Goal: Task Accomplishment & Management: Manage account settings

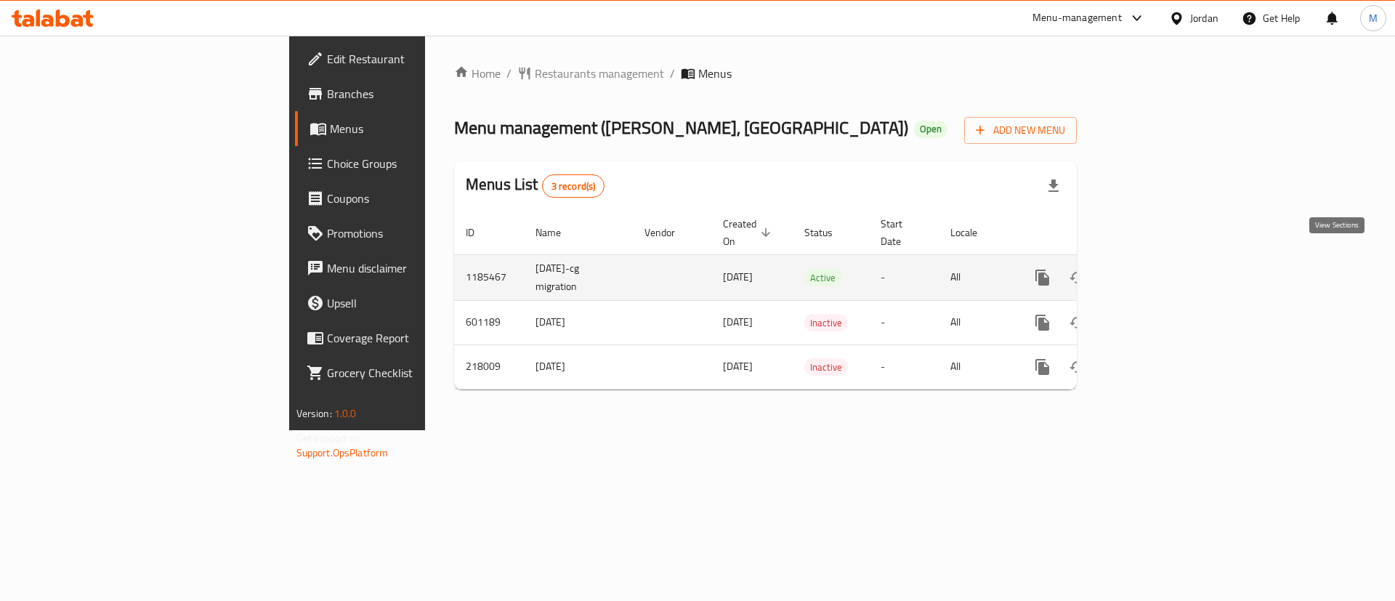
click at [1156, 269] on icon "enhanced table" at bounding box center [1147, 277] width 17 height 17
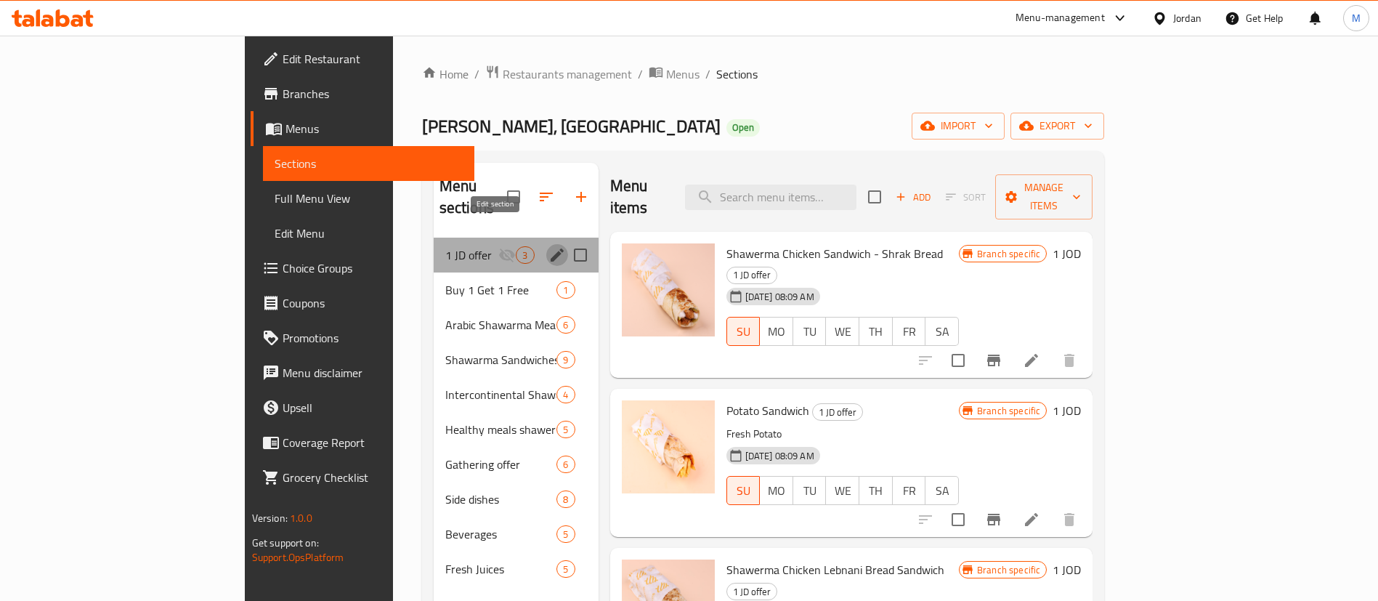
click at [551, 248] on icon "edit" at bounding box center [557, 254] width 13 height 13
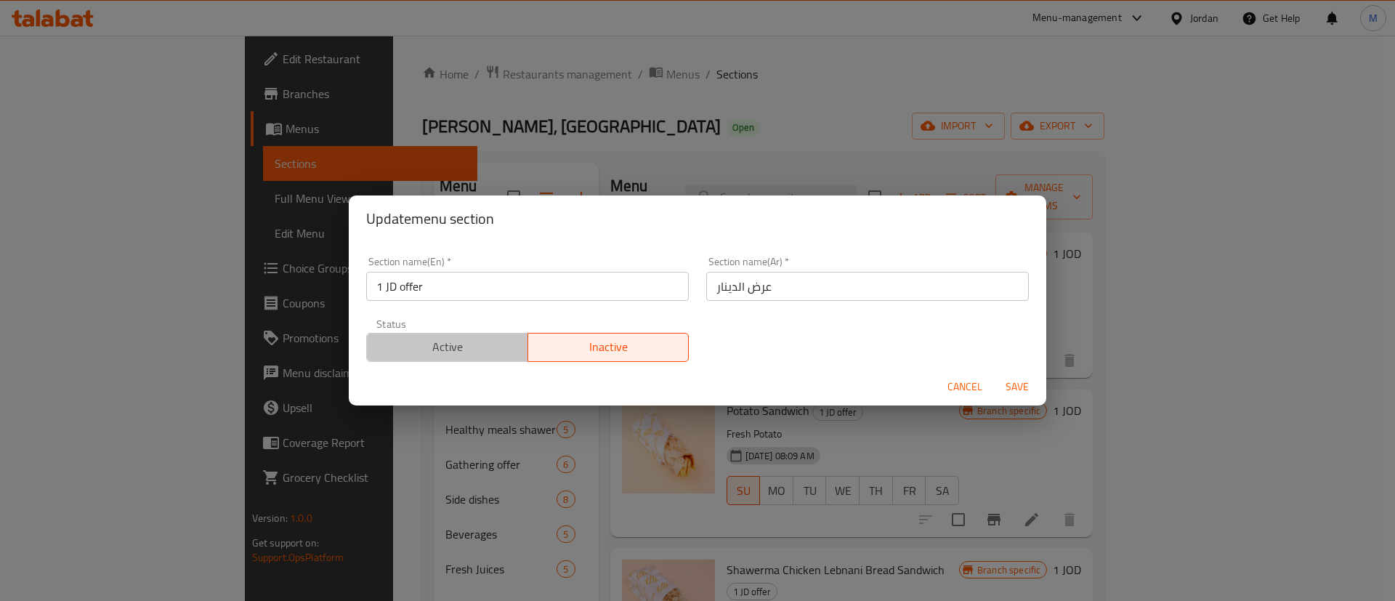
click at [477, 354] on span "Active" at bounding box center [448, 346] width 150 height 21
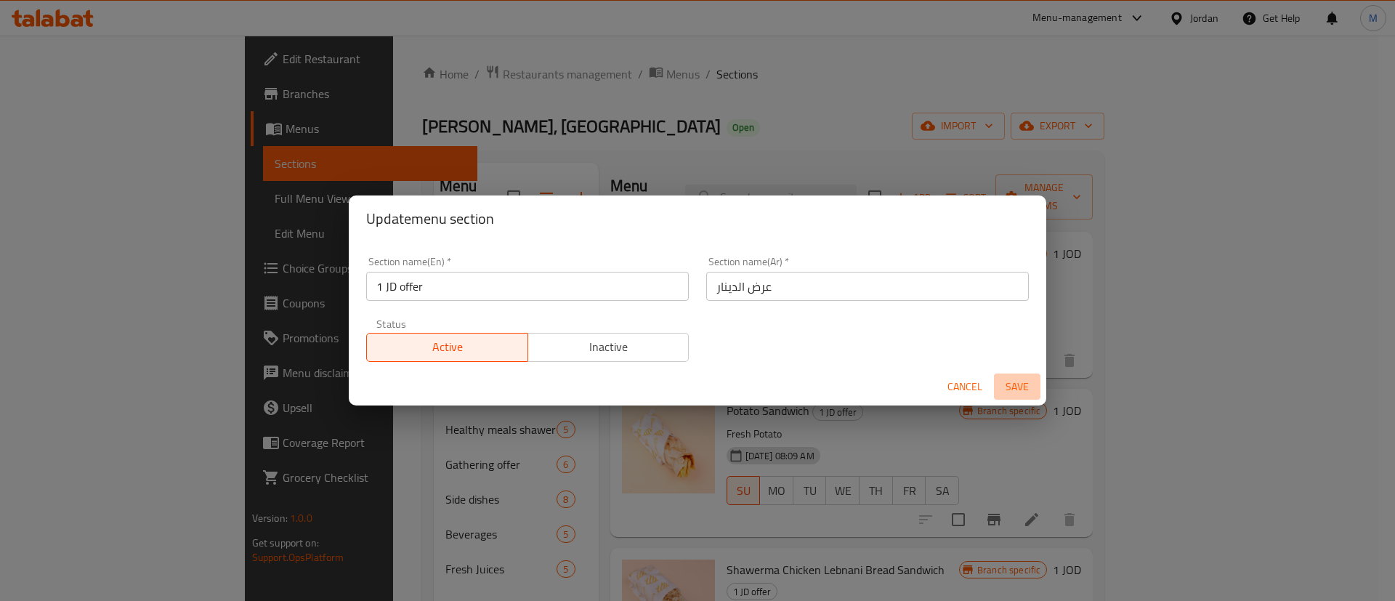
click at [1029, 389] on span "Save" at bounding box center [1017, 387] width 35 height 18
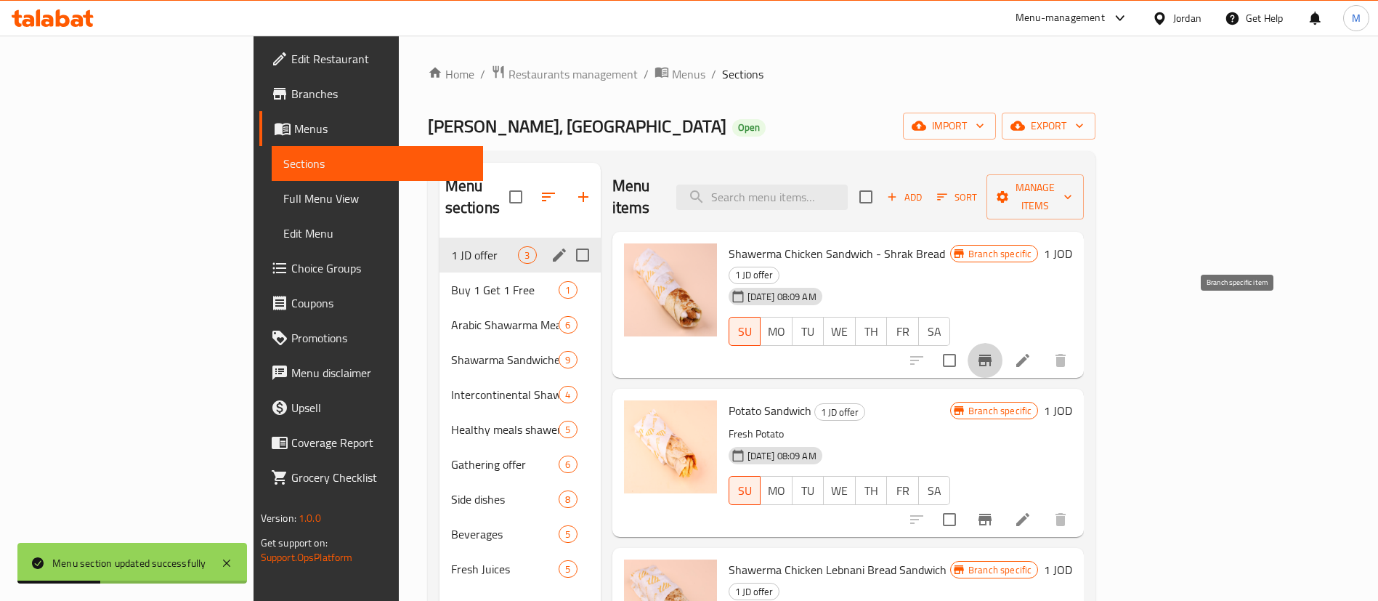
click at [992, 355] on icon "Branch-specific-item" at bounding box center [985, 361] width 13 height 12
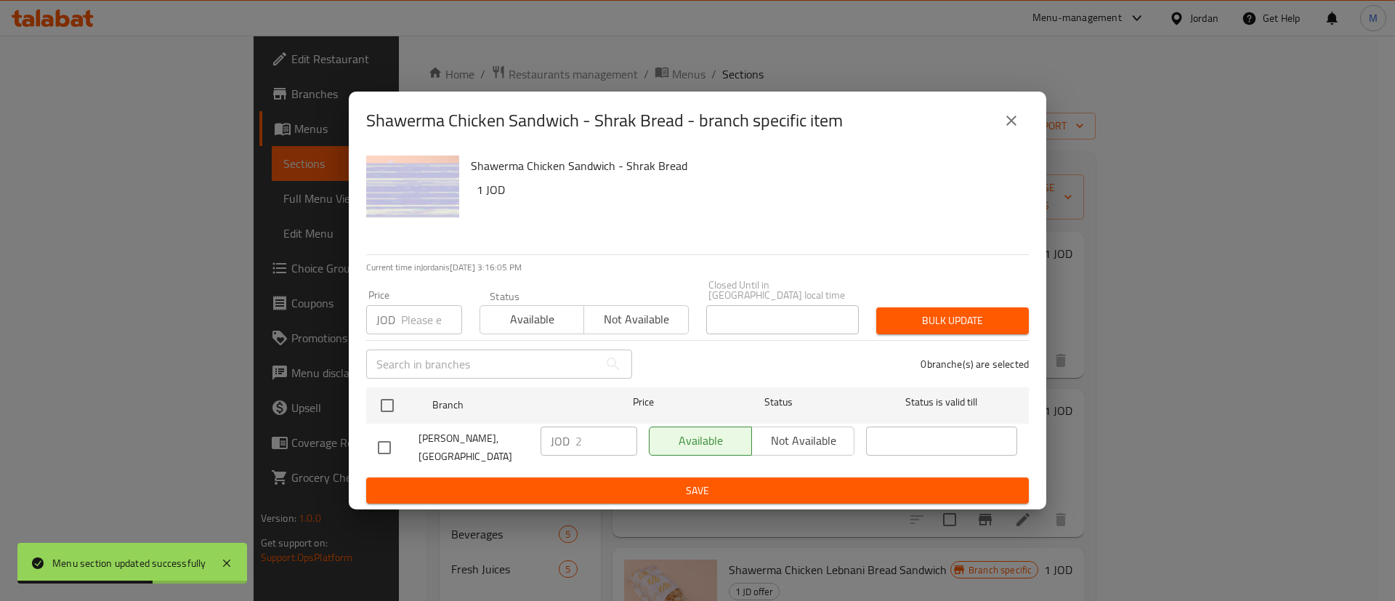
click at [1015, 126] on icon "close" at bounding box center [1011, 121] width 10 height 10
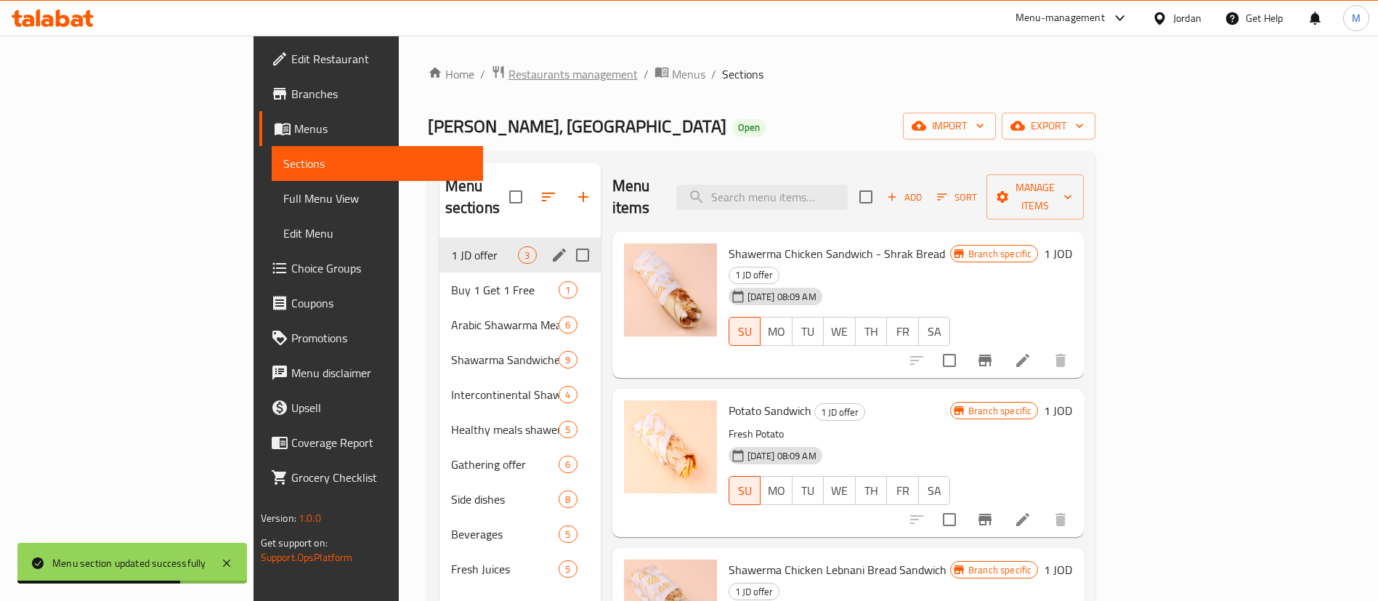
click at [509, 67] on span "Restaurants management" at bounding box center [573, 73] width 129 height 17
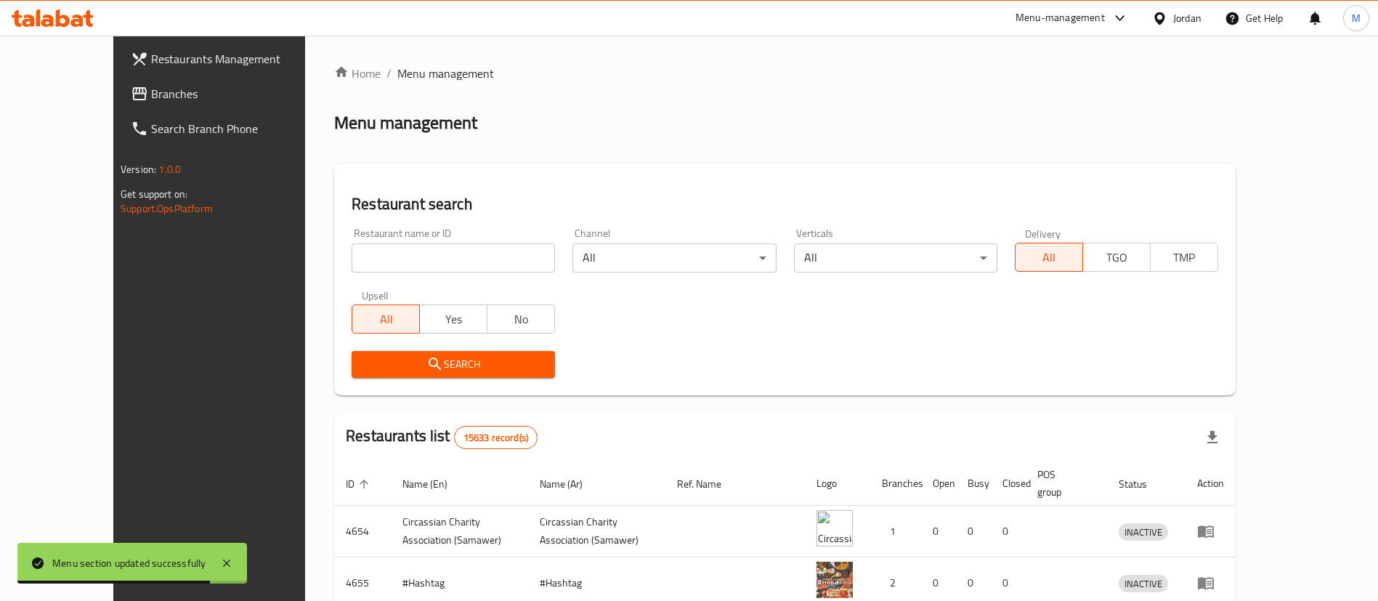
click at [381, 259] on input "search" at bounding box center [453, 257] width 203 height 29
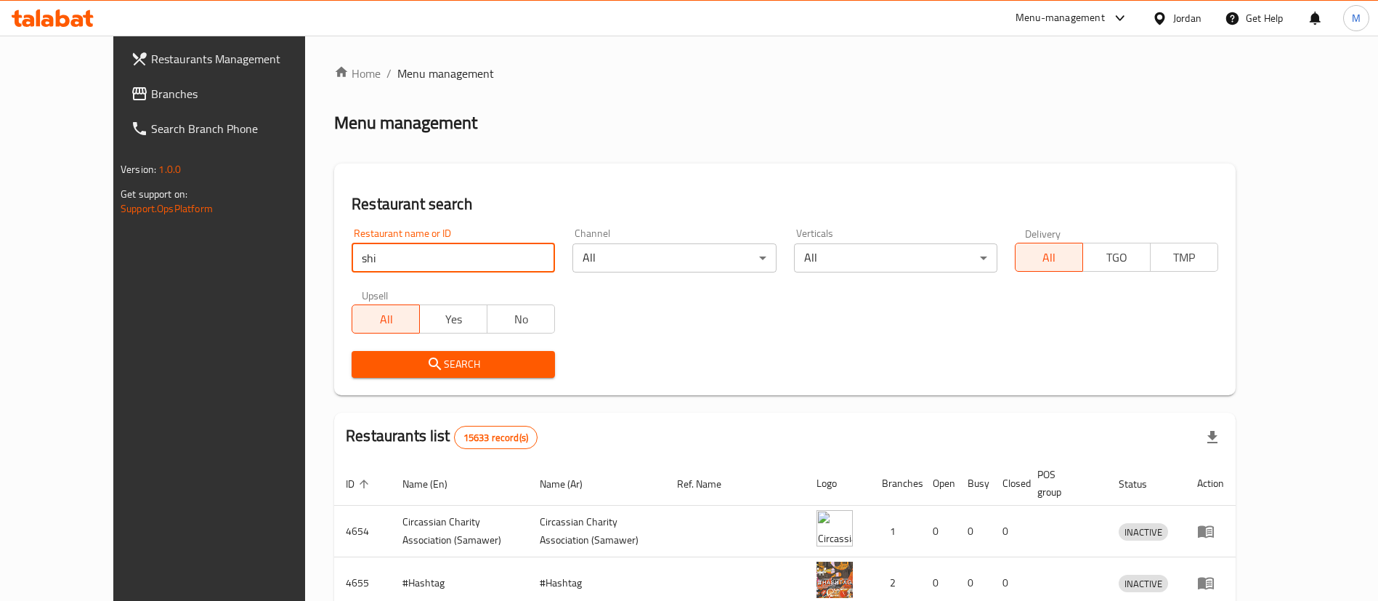
type input "[PERSON_NAME]"
click button "Search" at bounding box center [453, 364] width 203 height 27
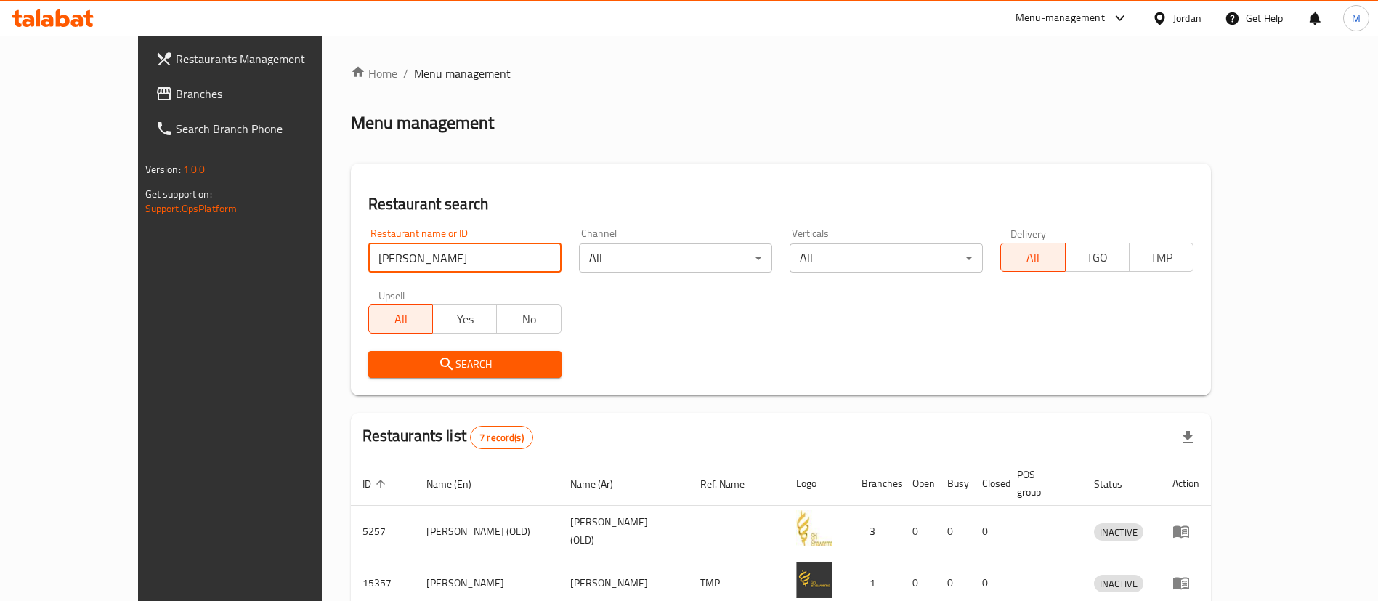
scroll to position [328, 0]
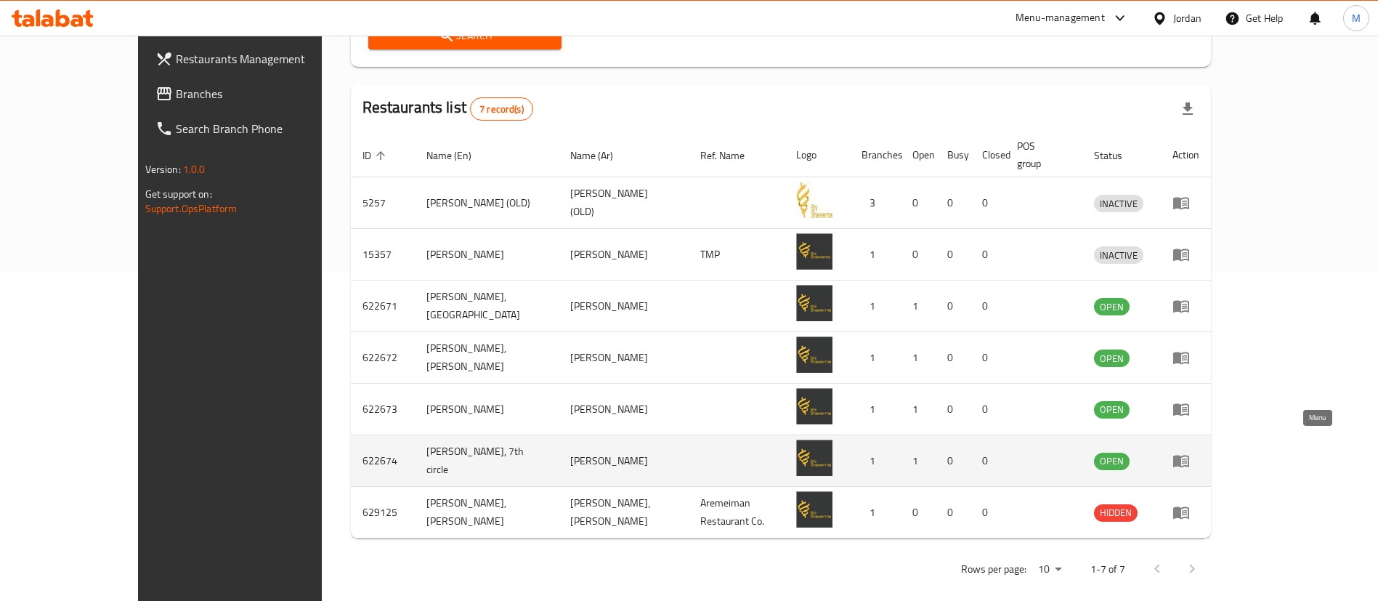
click at [1189, 456] on icon "enhanced table" at bounding box center [1181, 462] width 16 height 12
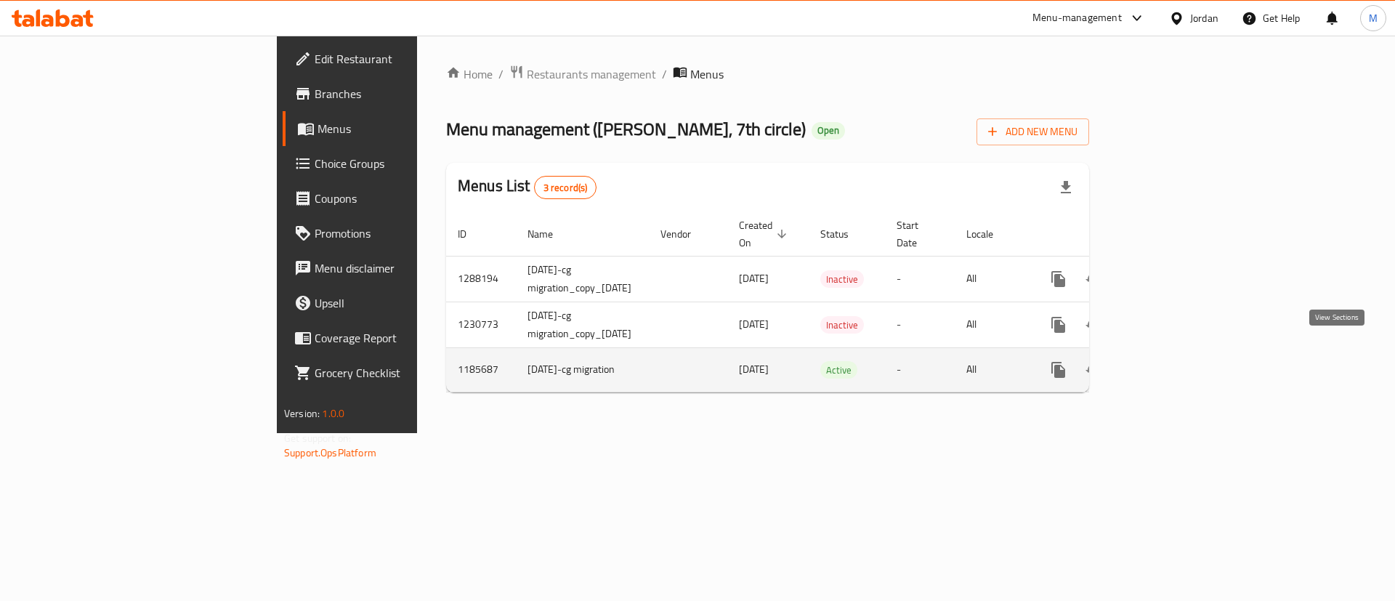
click at [1172, 361] on icon "enhanced table" at bounding box center [1163, 369] width 17 height 17
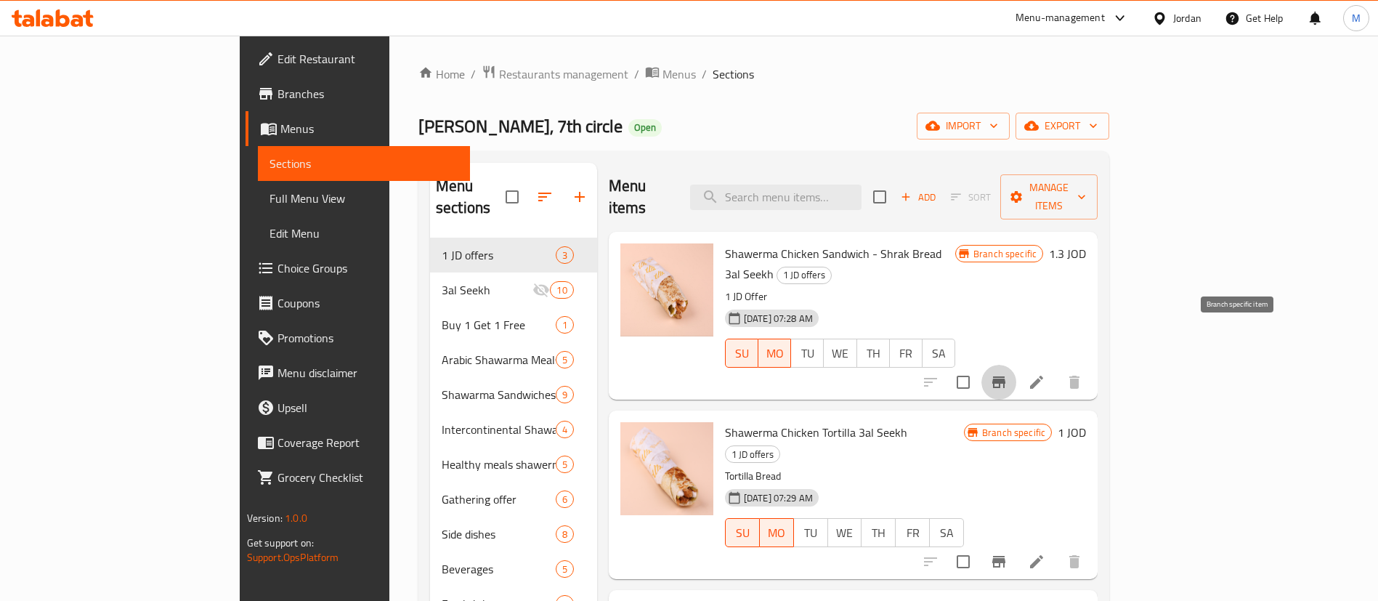
click at [1008, 373] on icon "Branch-specific-item" at bounding box center [998, 381] width 17 height 17
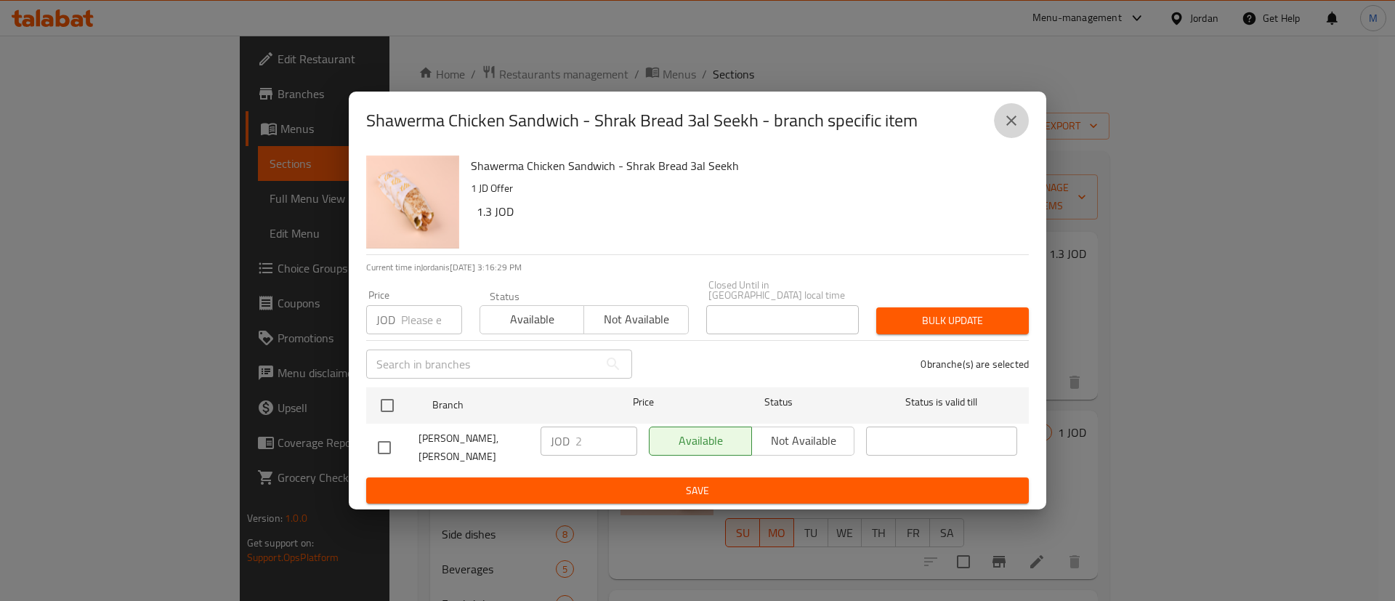
click at [1021, 131] on button "close" at bounding box center [1011, 120] width 35 height 35
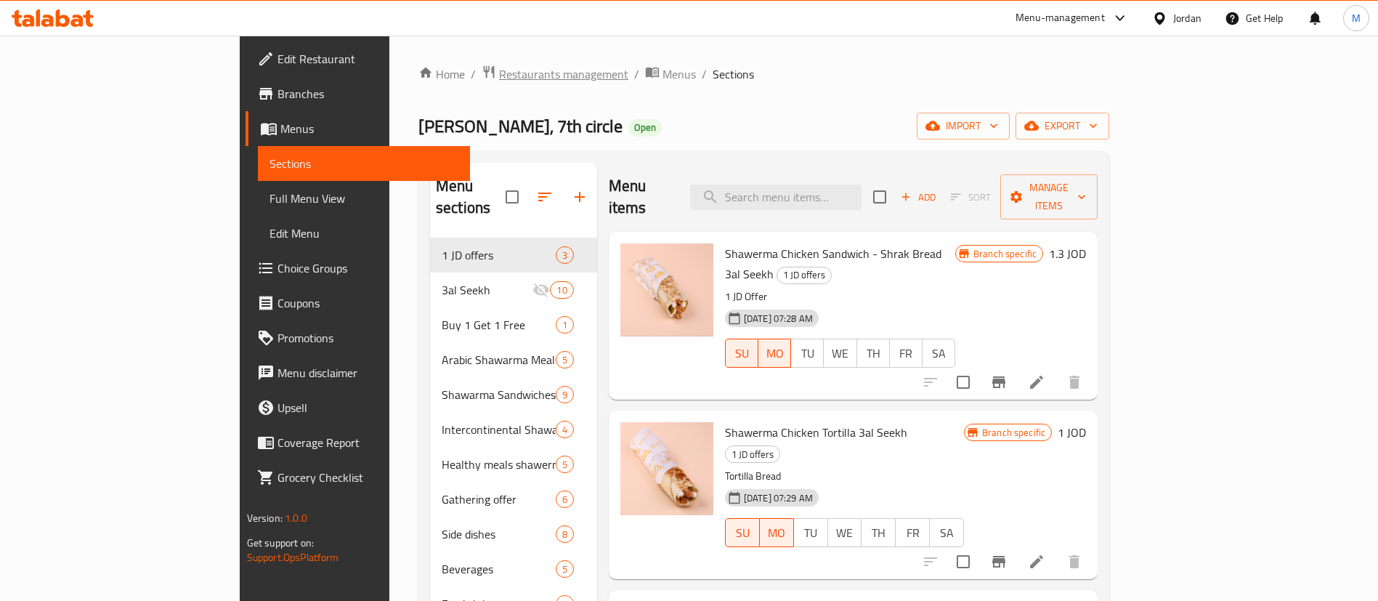
click at [499, 75] on span "Restaurants management" at bounding box center [563, 73] width 129 height 17
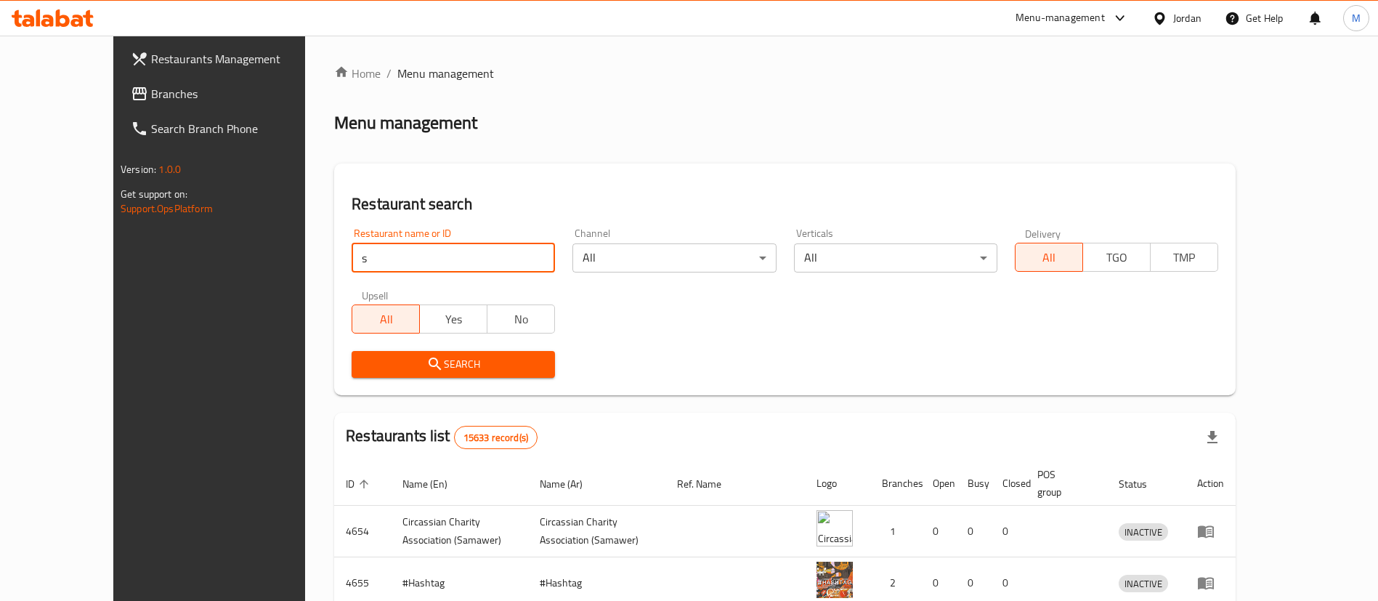
click at [383, 263] on input "s" at bounding box center [453, 257] width 203 height 29
type input "[PERSON_NAME]"
click button "Search" at bounding box center [453, 364] width 203 height 27
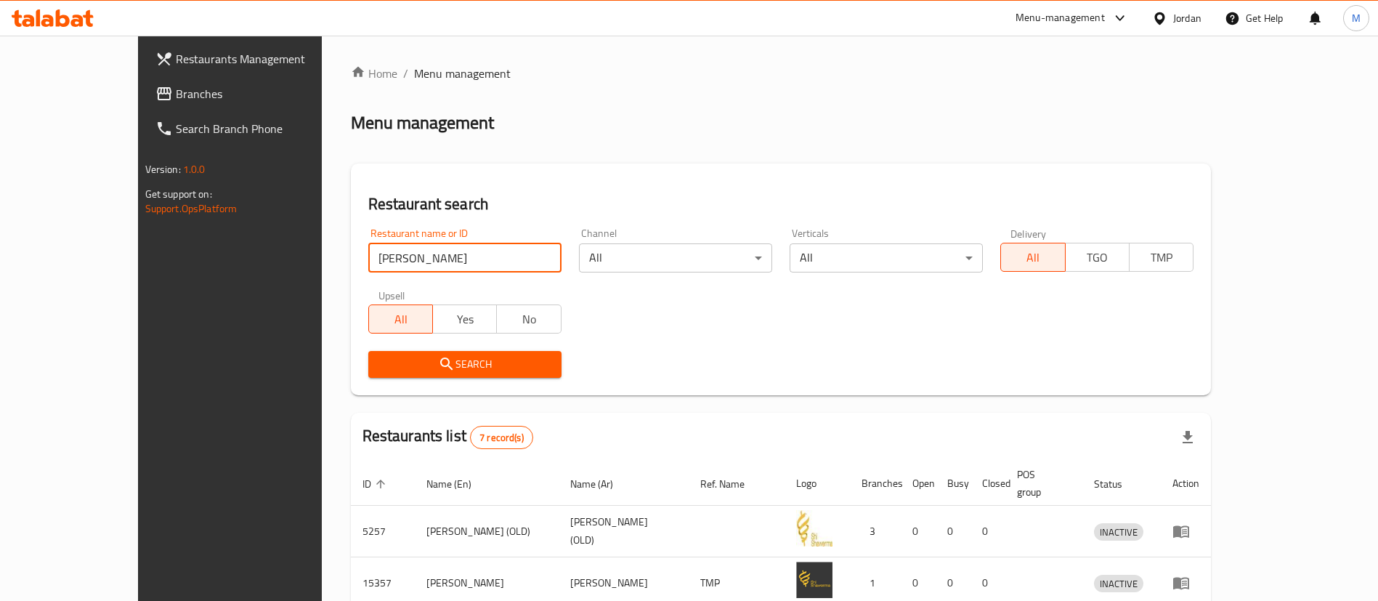
scroll to position [328, 0]
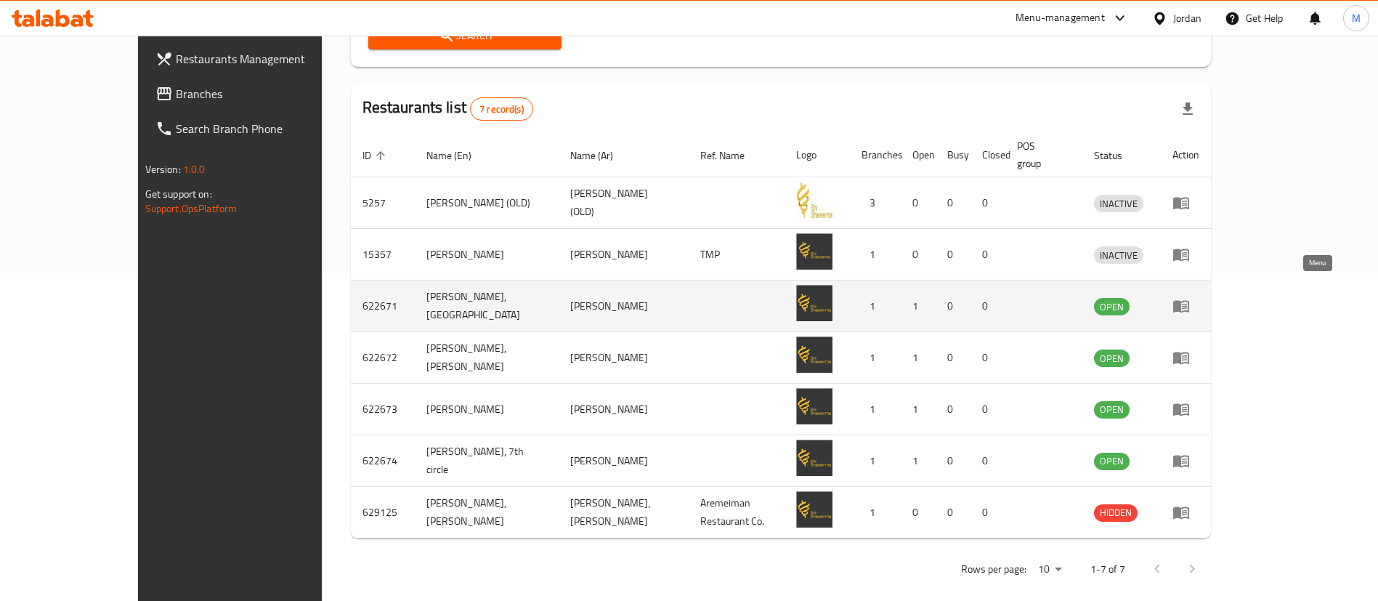
click at [1190, 297] on icon "enhanced table" at bounding box center [1181, 305] width 17 height 17
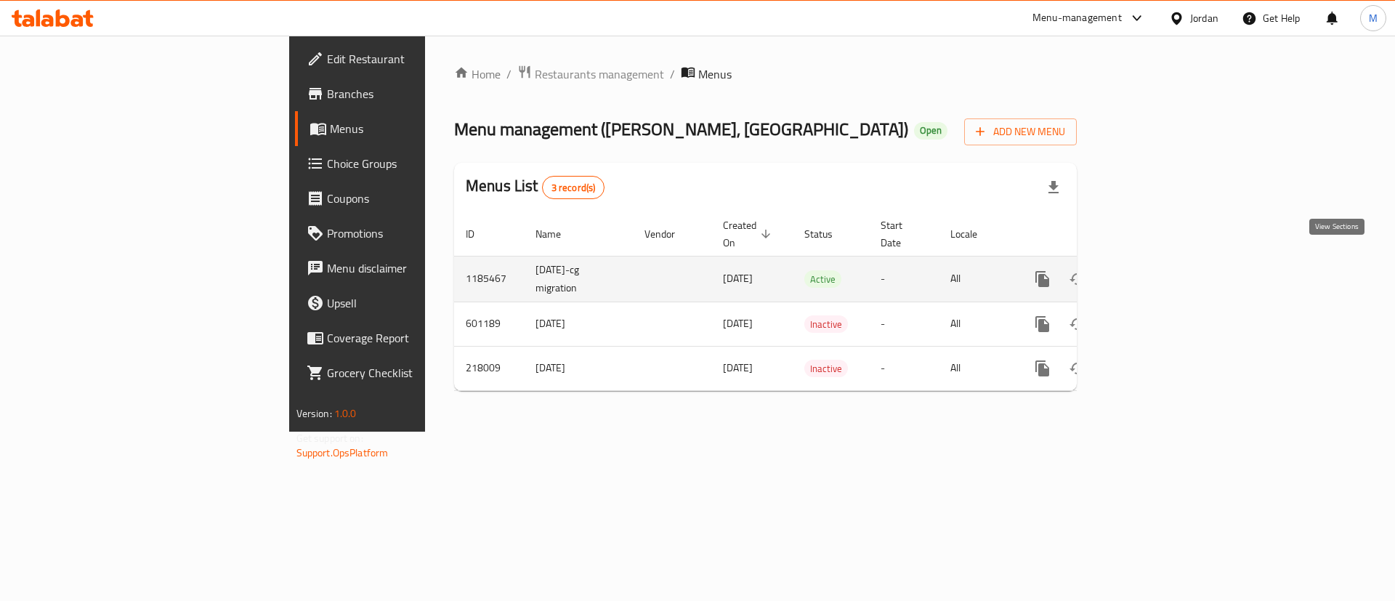
click at [1154, 272] on icon "enhanced table" at bounding box center [1147, 278] width 13 height 13
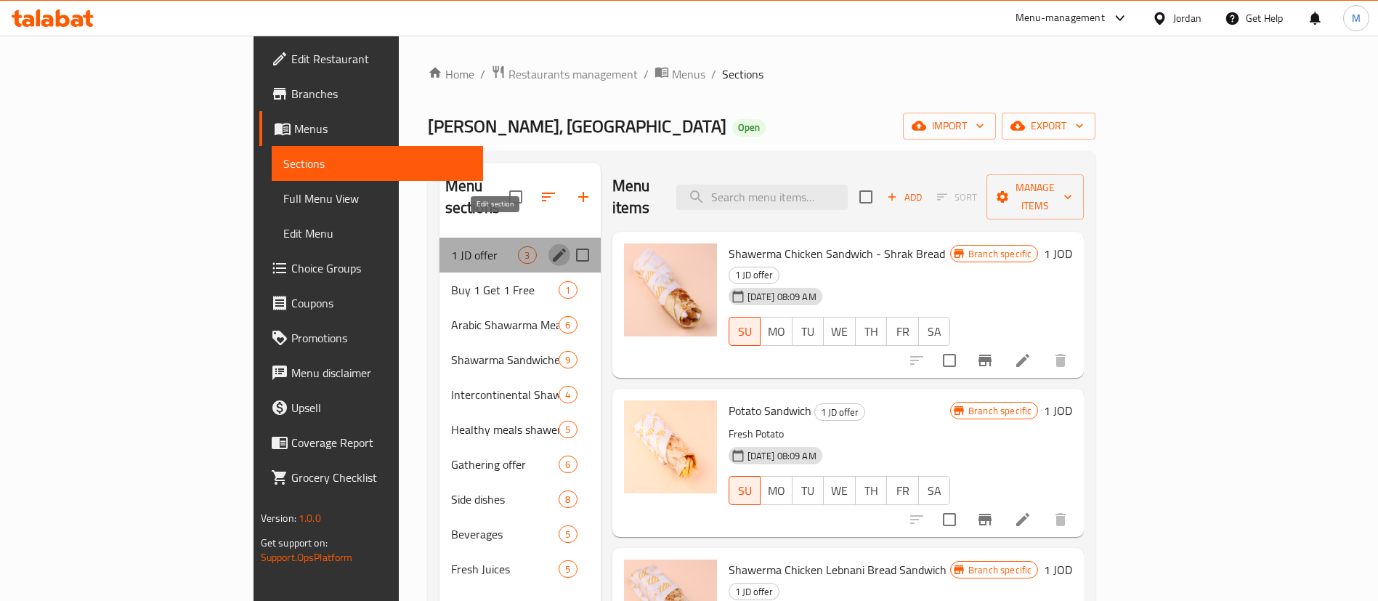
click at [551, 246] on icon "edit" at bounding box center [559, 254] width 17 height 17
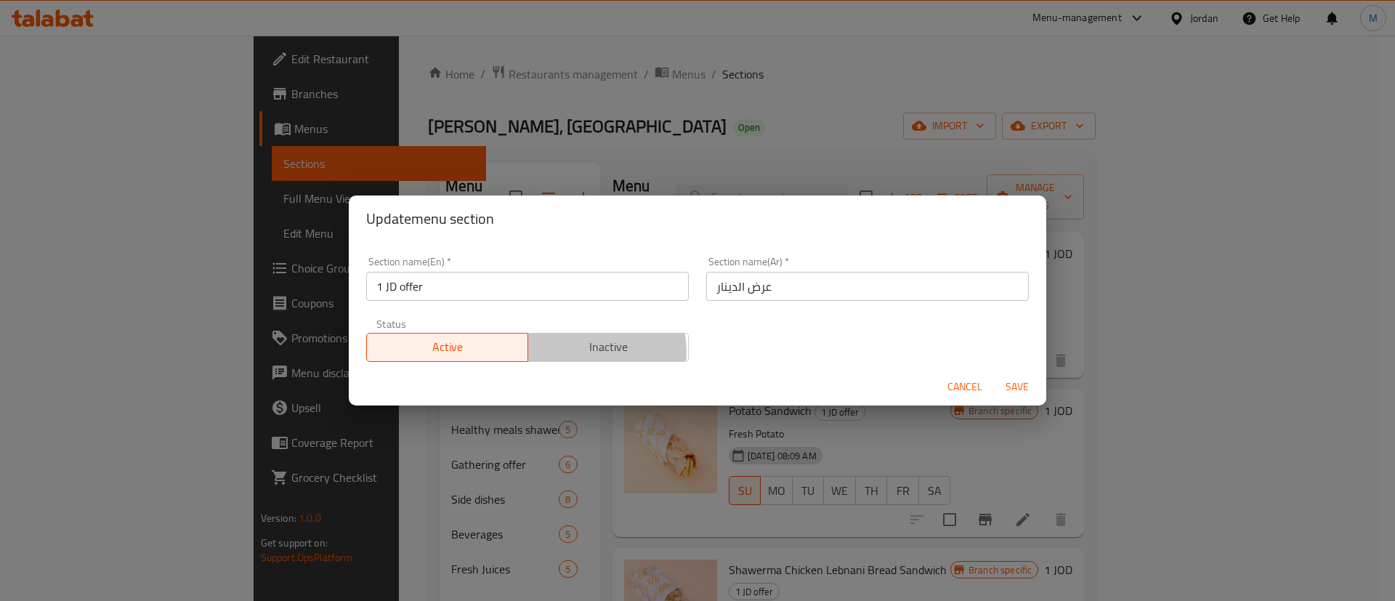
click at [571, 352] on span "Inactive" at bounding box center [609, 346] width 150 height 21
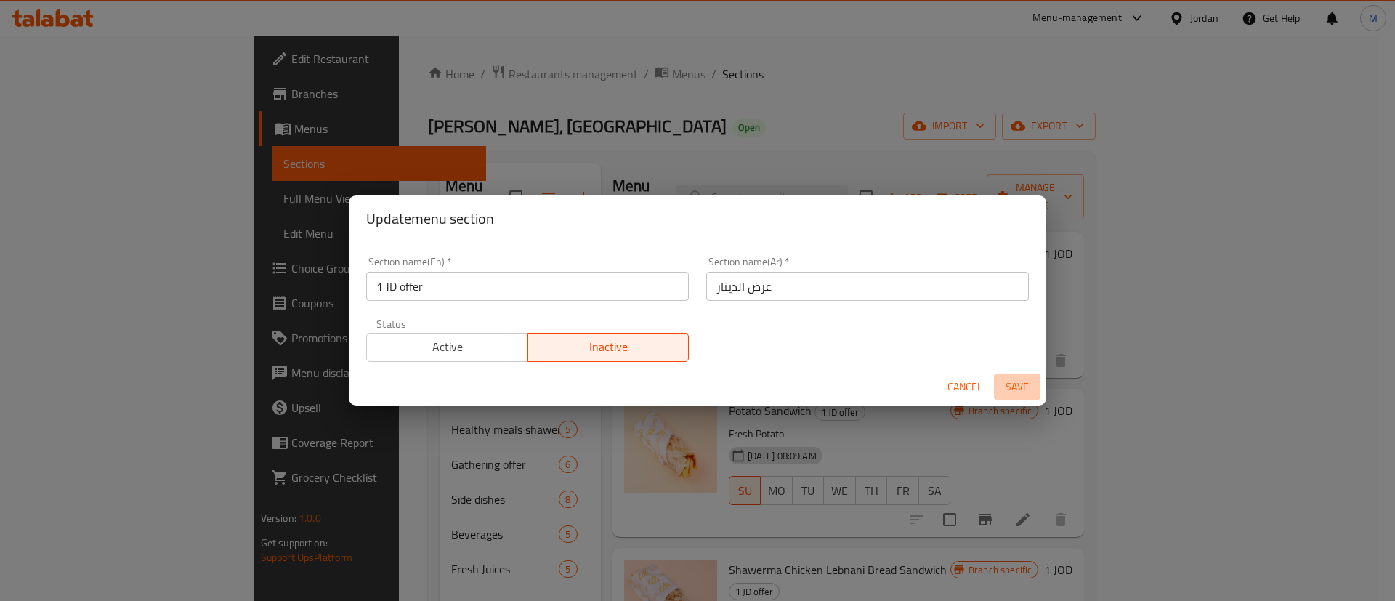
click at [1020, 383] on span "Save" at bounding box center [1017, 387] width 35 height 18
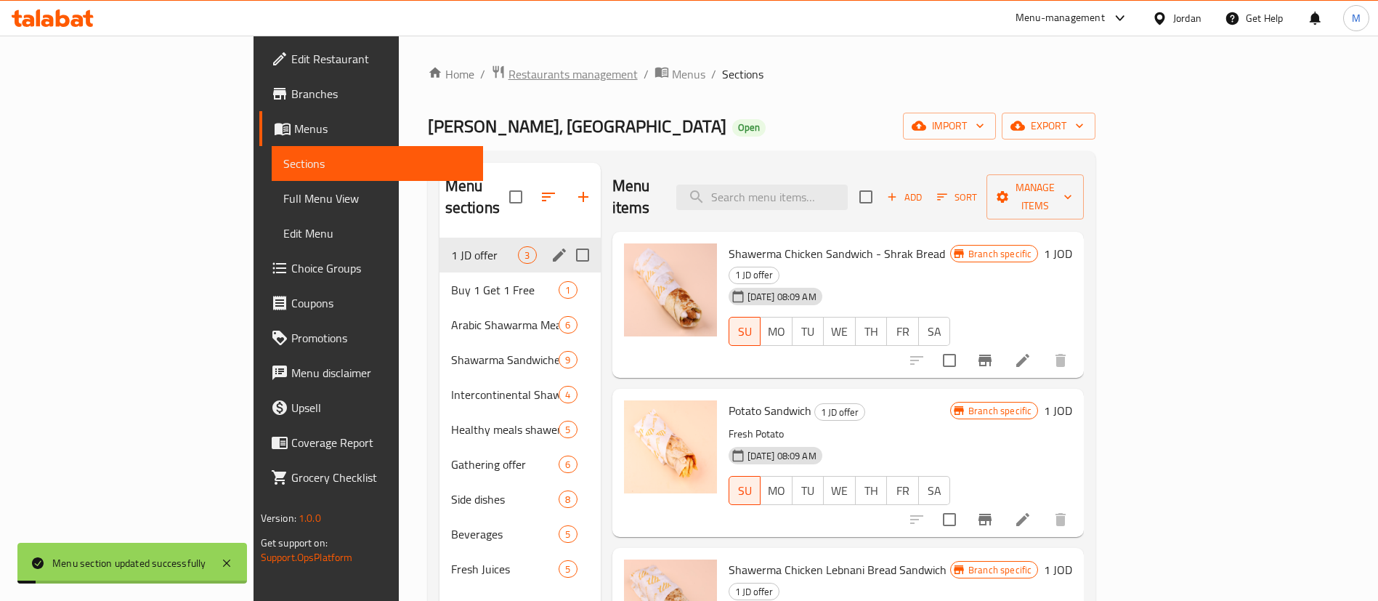
click at [509, 72] on span "Restaurants management" at bounding box center [573, 73] width 129 height 17
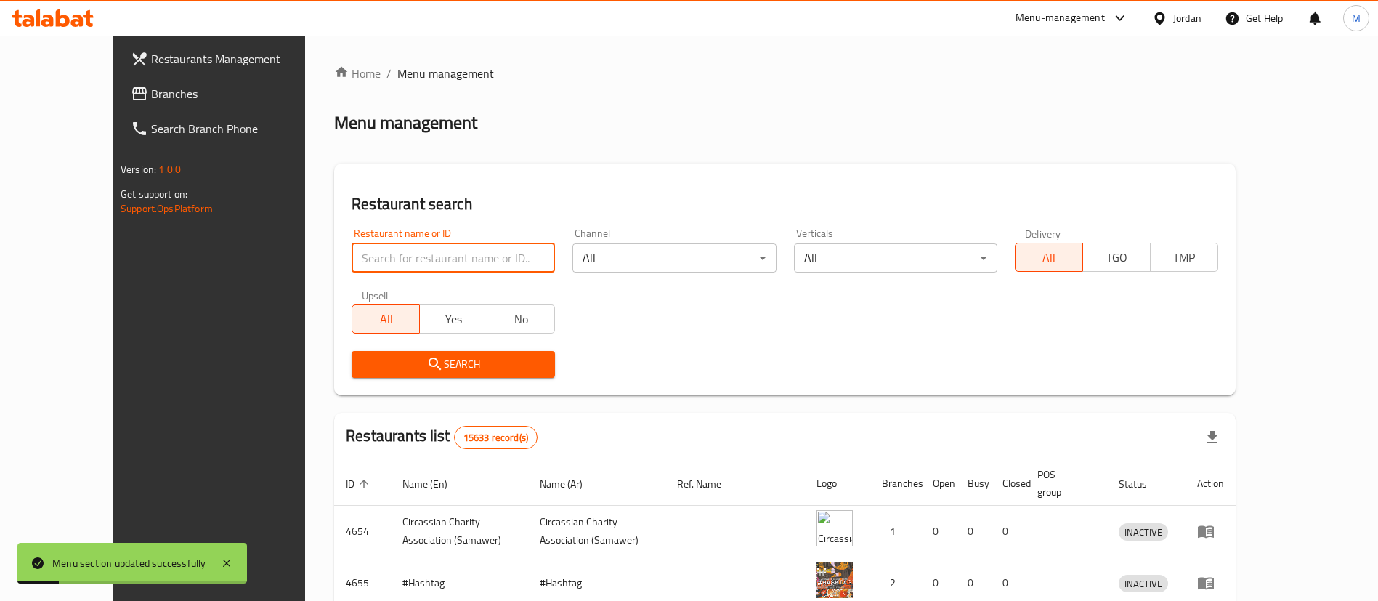
click at [387, 265] on input "search" at bounding box center [453, 257] width 203 height 29
type input "[PERSON_NAME]"
click button "Search" at bounding box center [453, 364] width 203 height 27
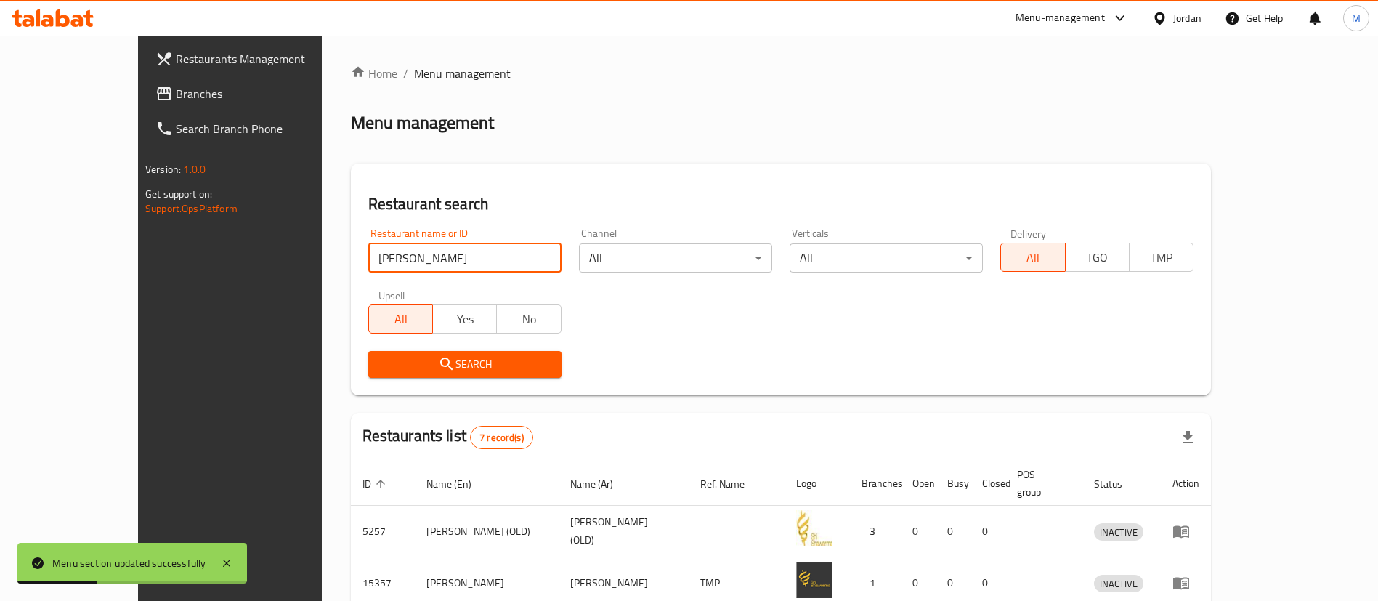
scroll to position [328, 0]
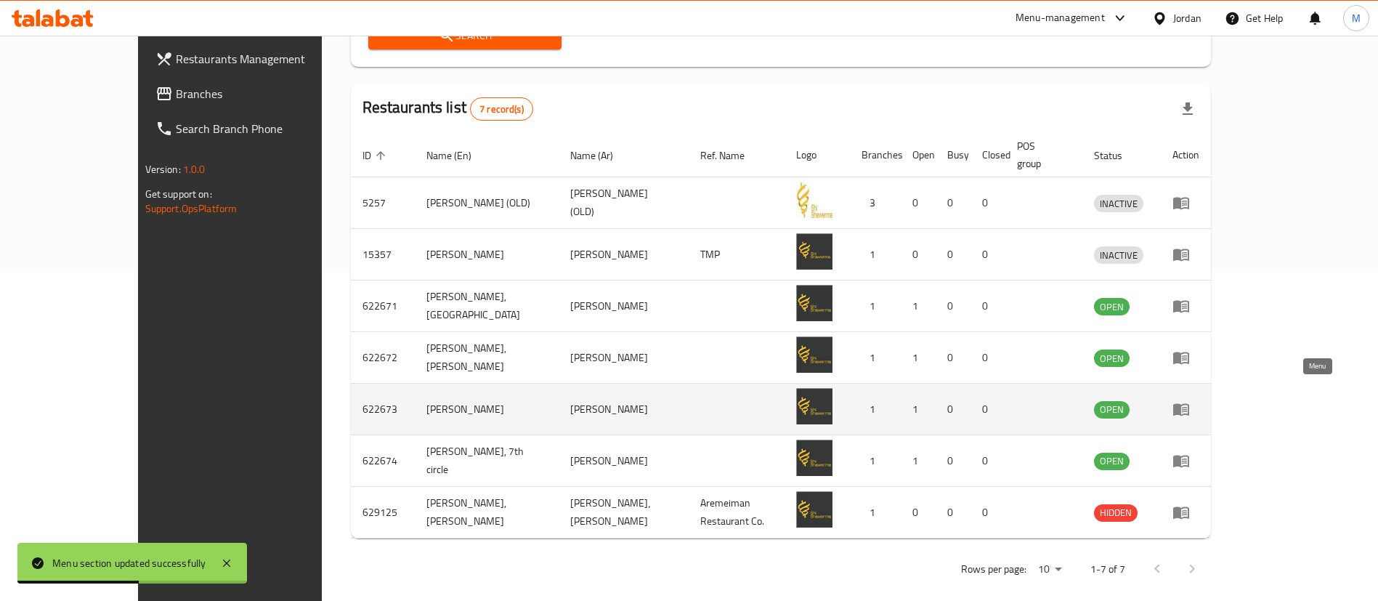
click at [1190, 400] on icon "enhanced table" at bounding box center [1181, 408] width 17 height 17
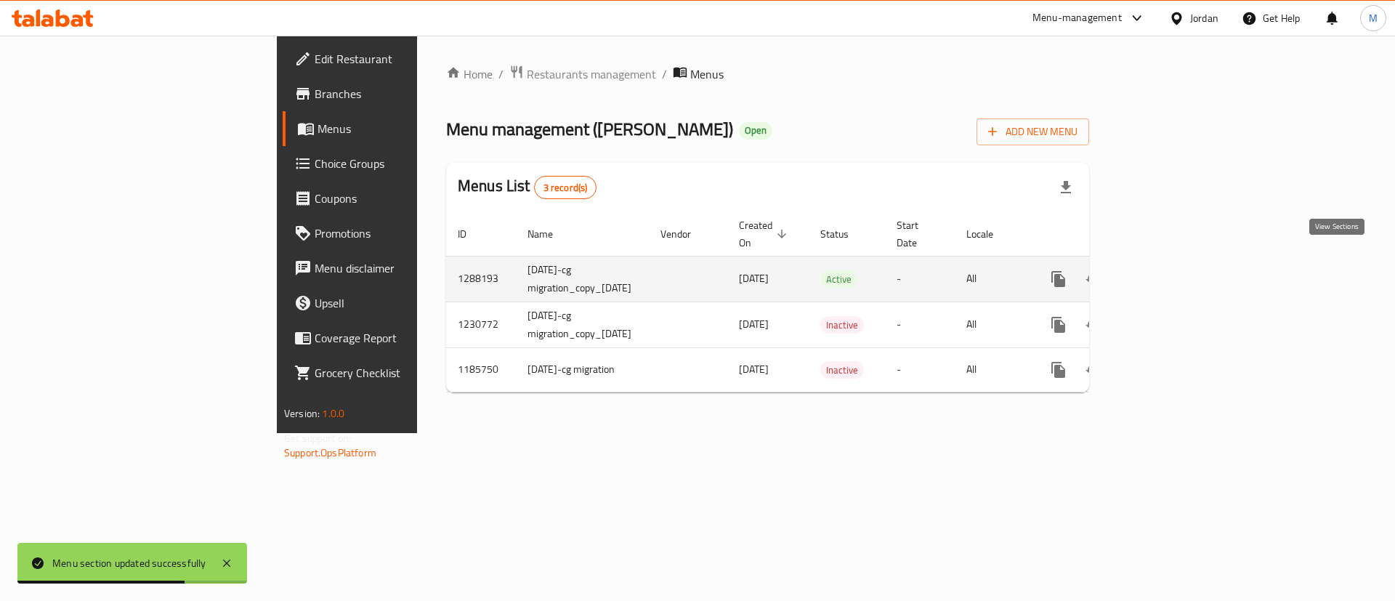
click at [1172, 270] on icon "enhanced table" at bounding box center [1163, 278] width 17 height 17
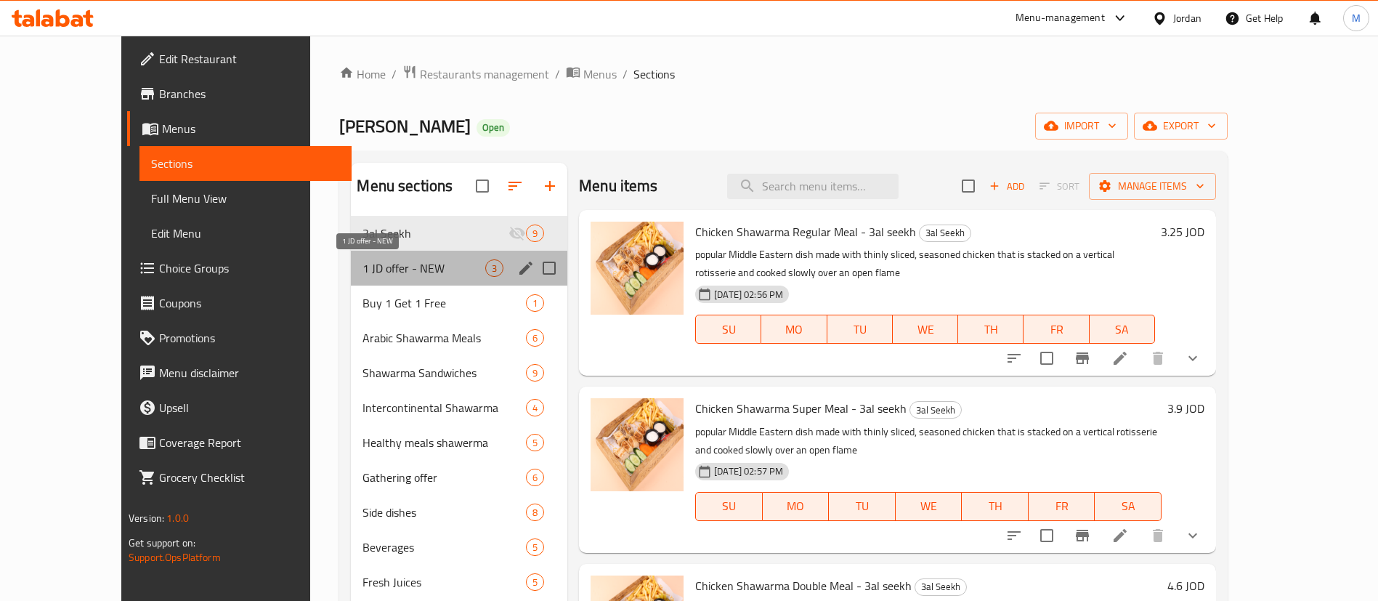
click at [446, 262] on span "1 JD offer - NEW" at bounding box center [424, 267] width 123 height 17
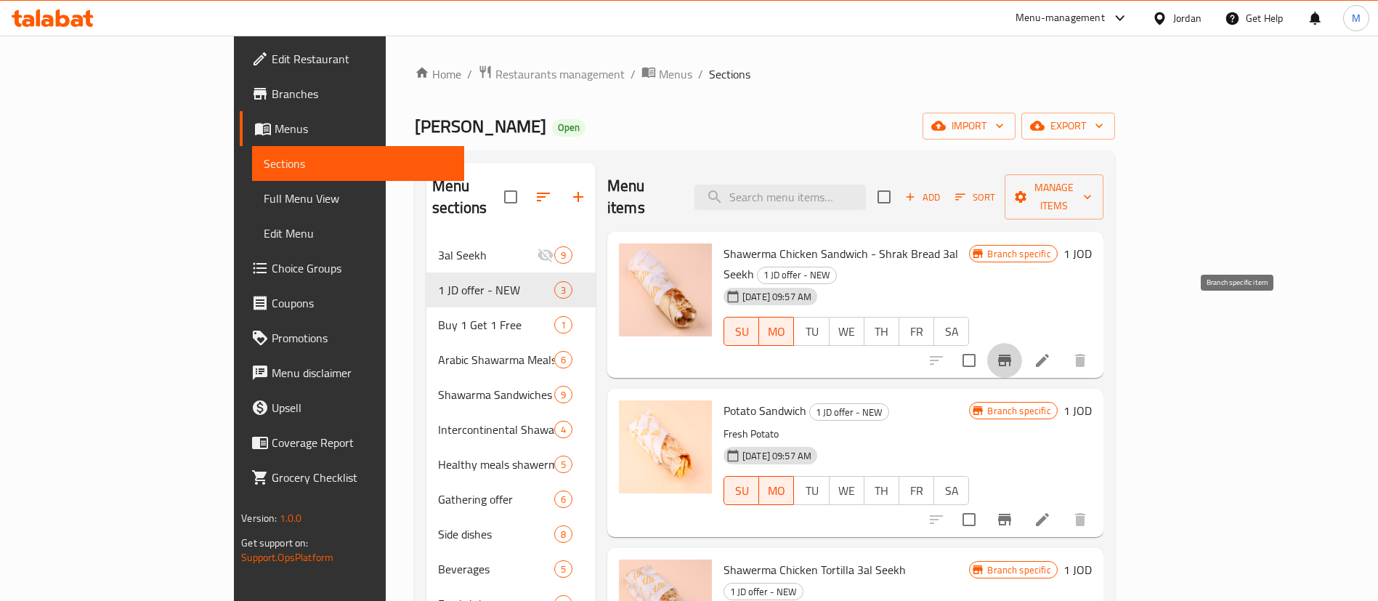
click at [1011, 355] on icon "Branch-specific-item" at bounding box center [1004, 361] width 13 height 12
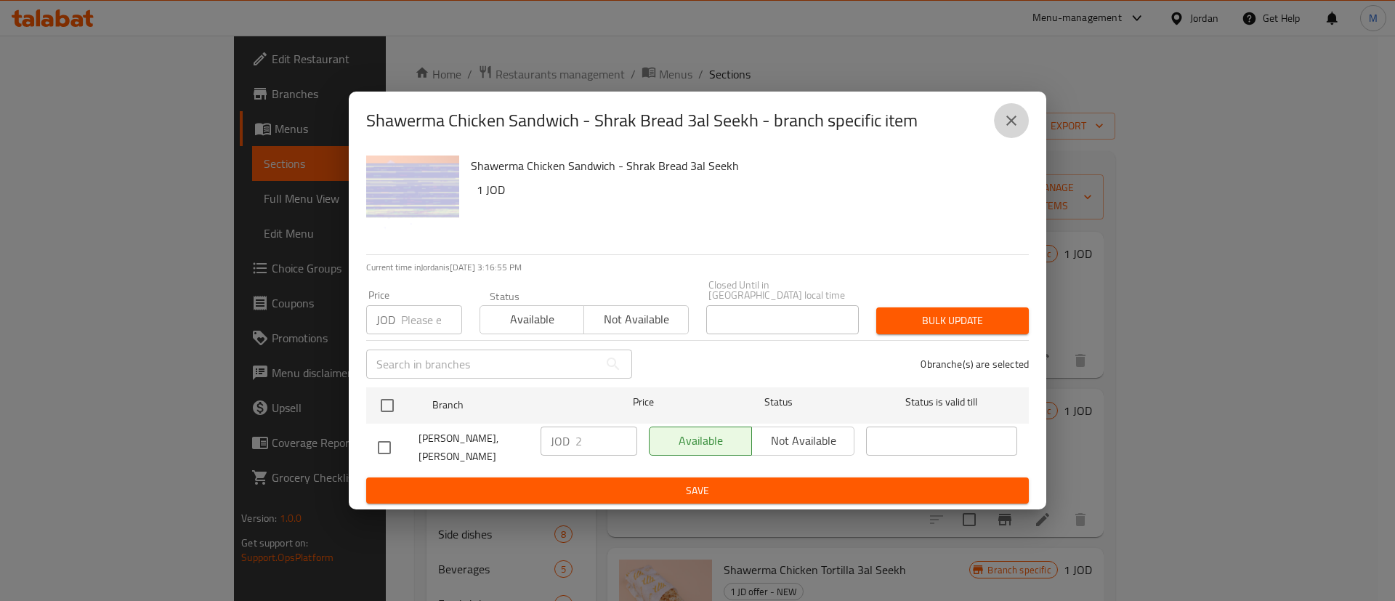
click at [1016, 129] on icon "close" at bounding box center [1011, 120] width 17 height 17
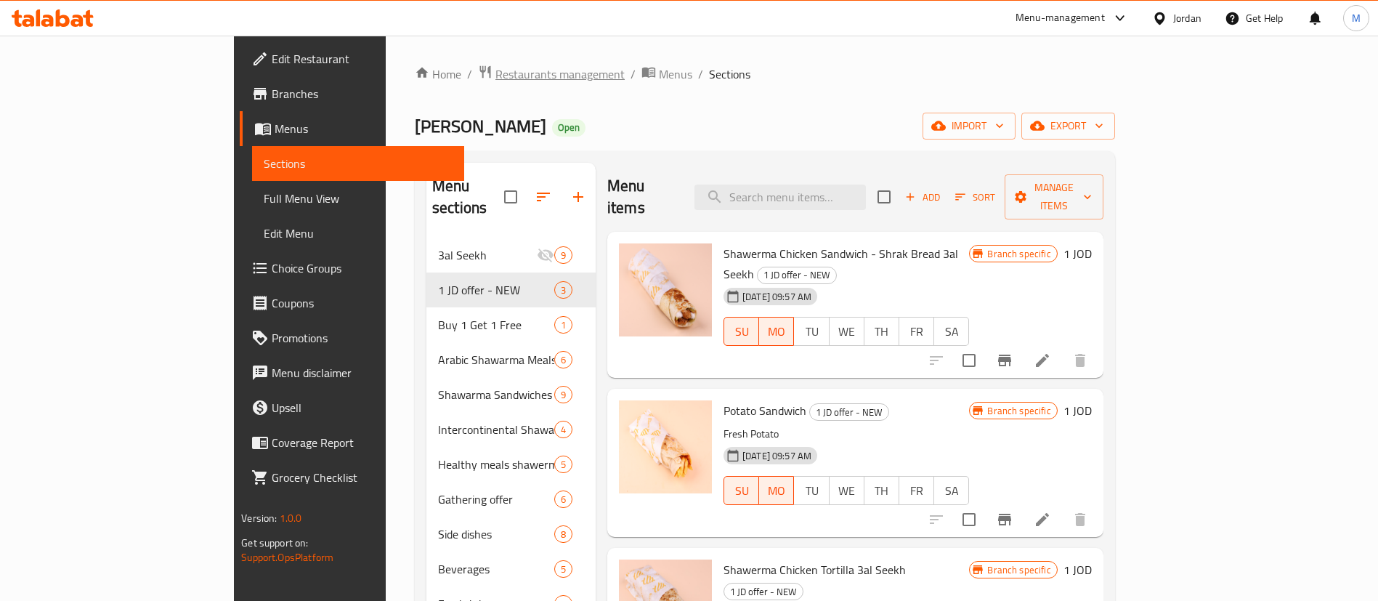
click at [496, 76] on span "Restaurants management" at bounding box center [560, 73] width 129 height 17
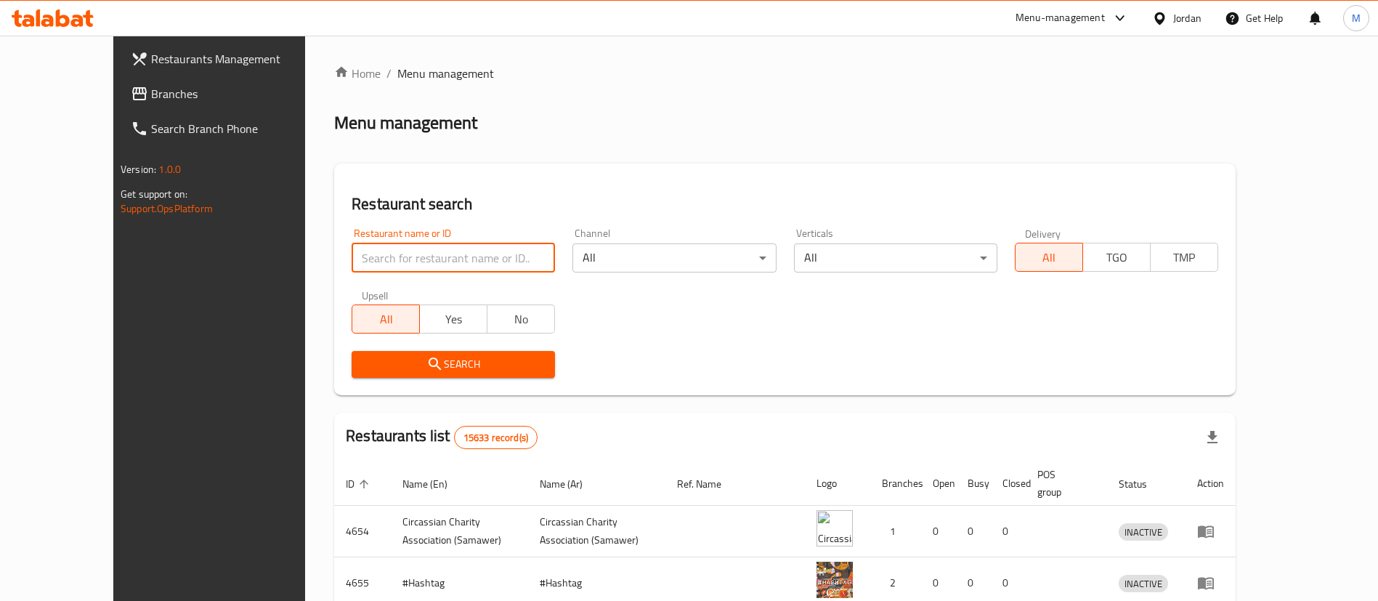
click at [404, 263] on input "search" at bounding box center [453, 257] width 203 height 29
type input "donutt"
click button "Search" at bounding box center [453, 364] width 203 height 27
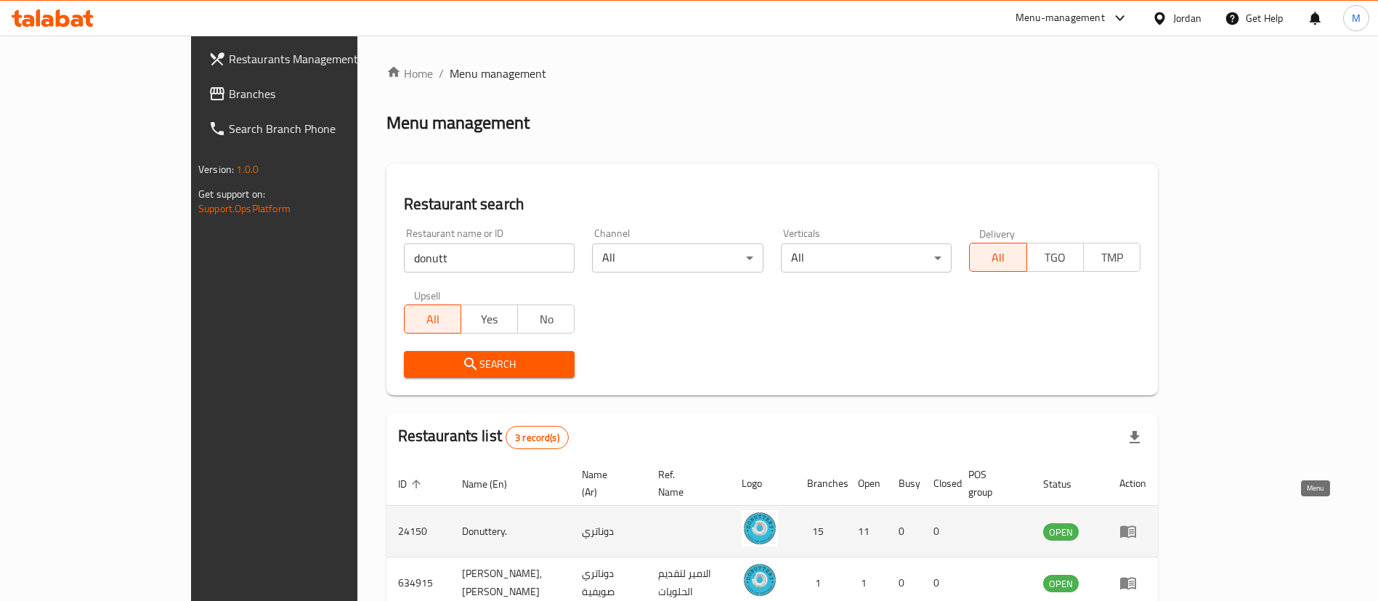
click at [1136, 526] on icon "enhanced table" at bounding box center [1128, 532] width 16 height 12
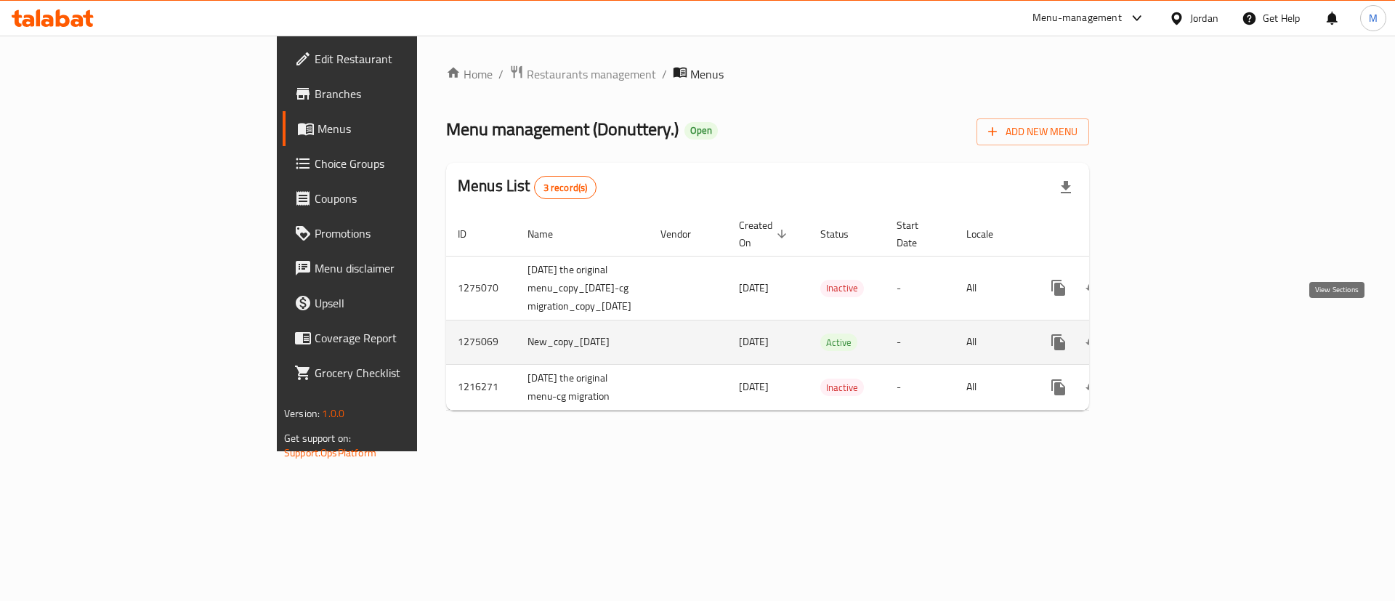
click at [1172, 334] on icon "enhanced table" at bounding box center [1163, 342] width 17 height 17
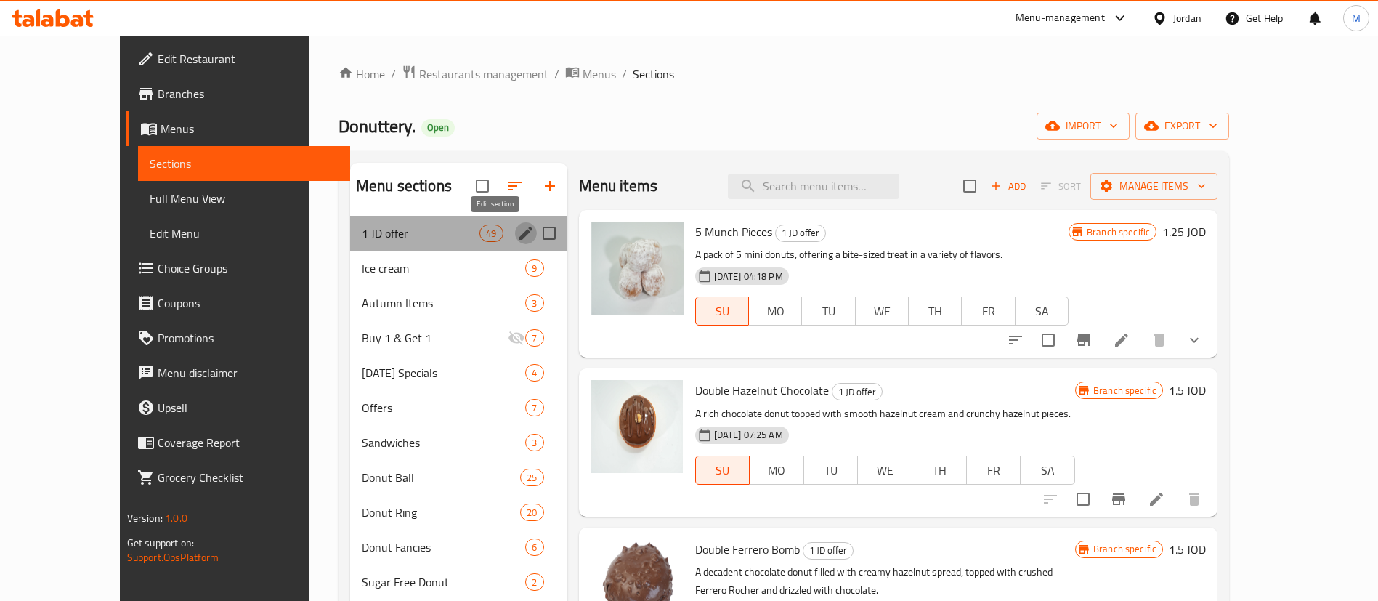
click at [520, 236] on icon "edit" at bounding box center [526, 233] width 13 height 13
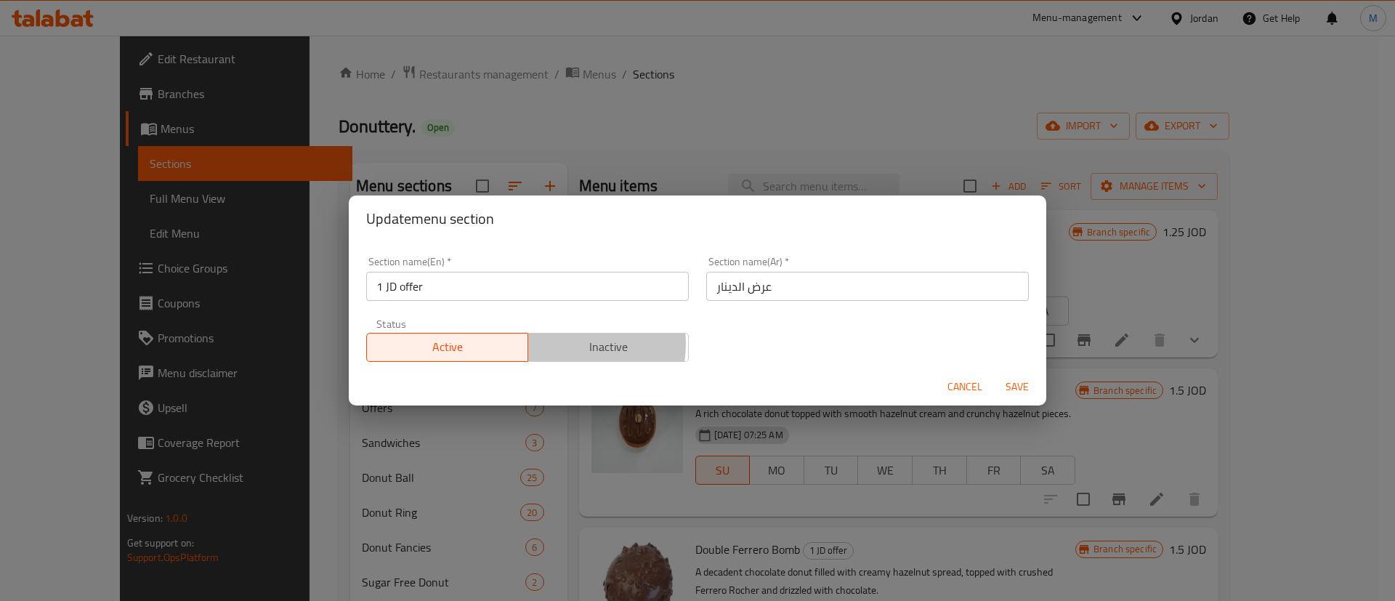
click at [565, 344] on span "Inactive" at bounding box center [609, 346] width 150 height 21
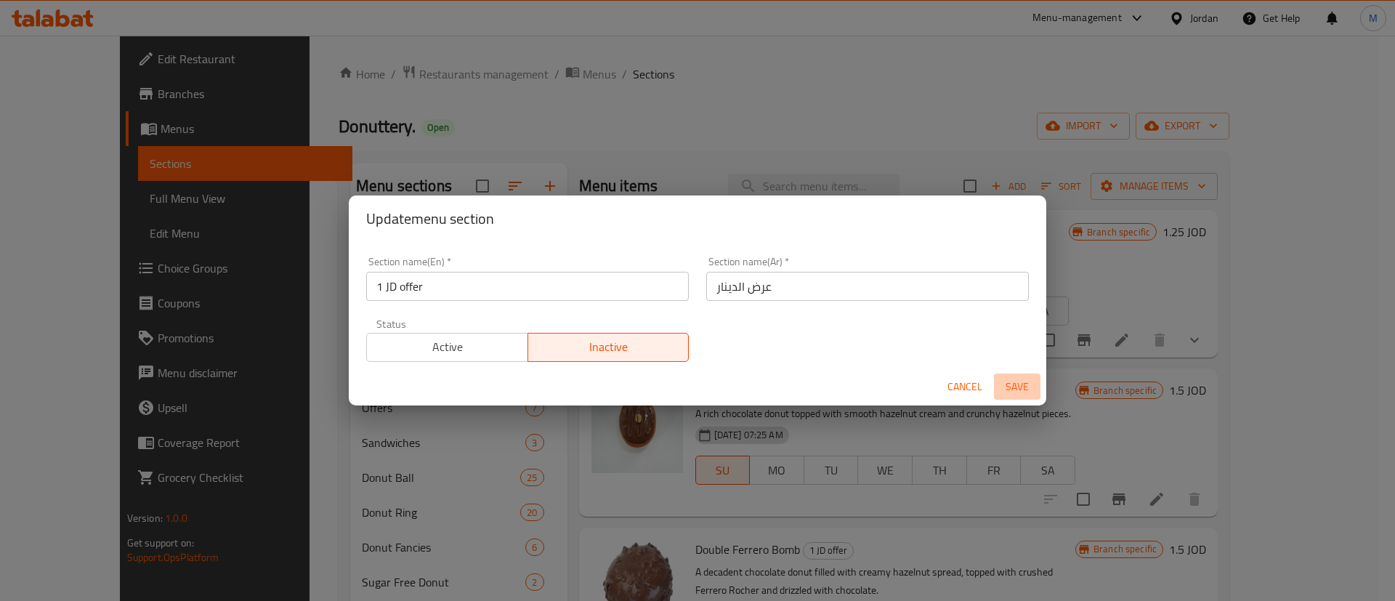
click at [1007, 387] on span "Save" at bounding box center [1017, 387] width 35 height 18
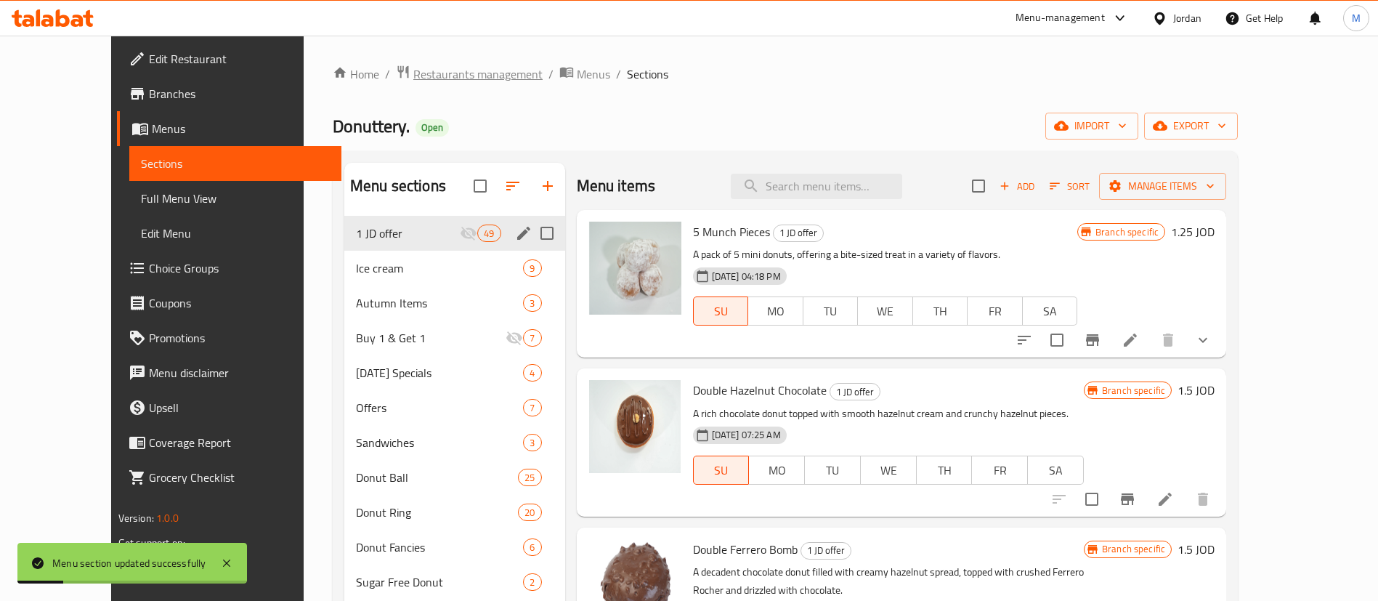
click at [413, 83] on span "Restaurants management" at bounding box center [477, 73] width 129 height 17
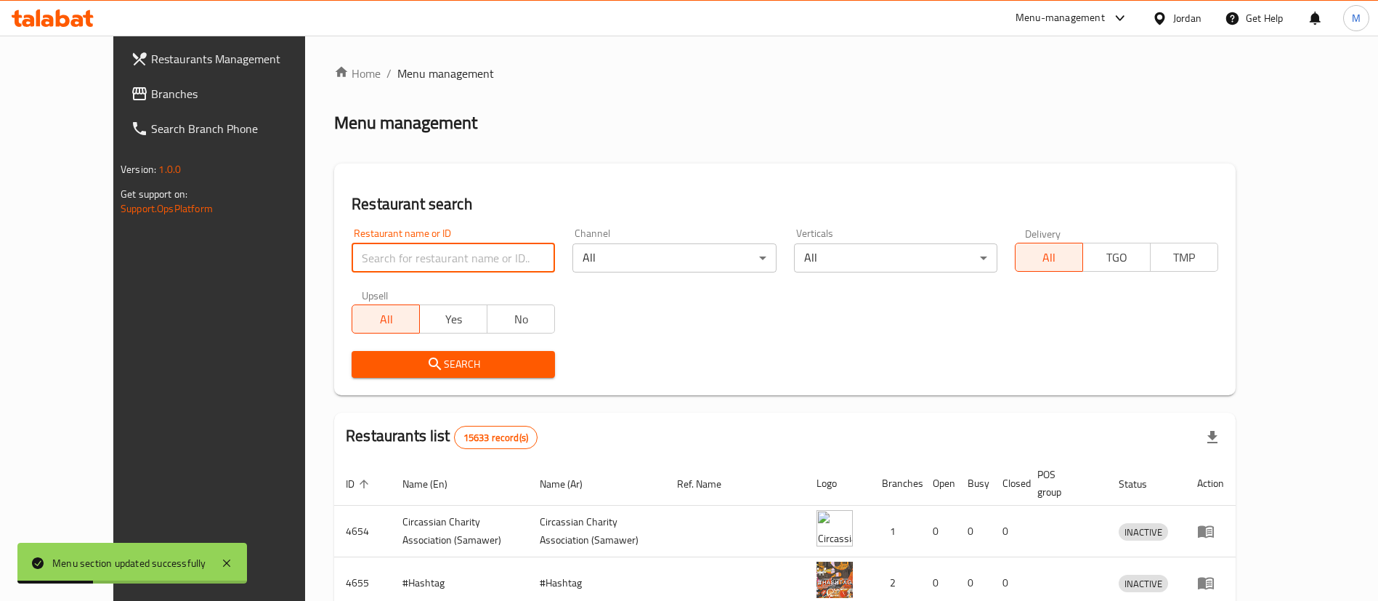
click at [409, 262] on input "search" at bounding box center [453, 257] width 203 height 29
type input "donutt"
click button "Search" at bounding box center [453, 364] width 203 height 27
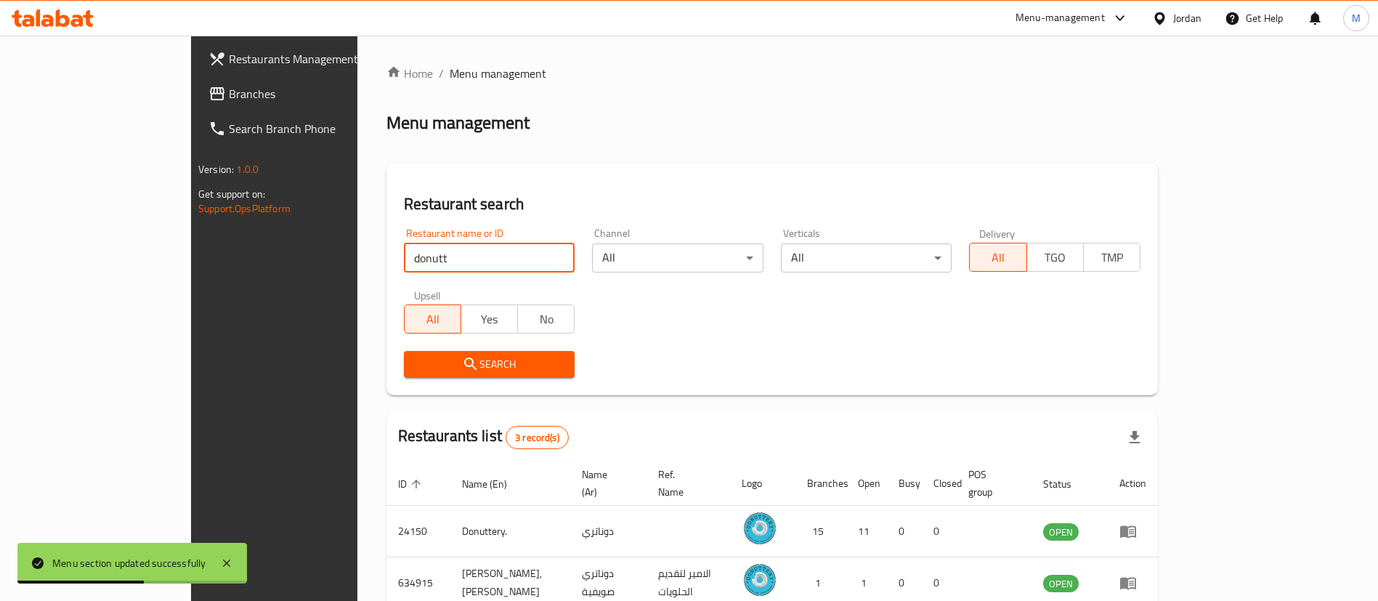
scroll to position [122, 0]
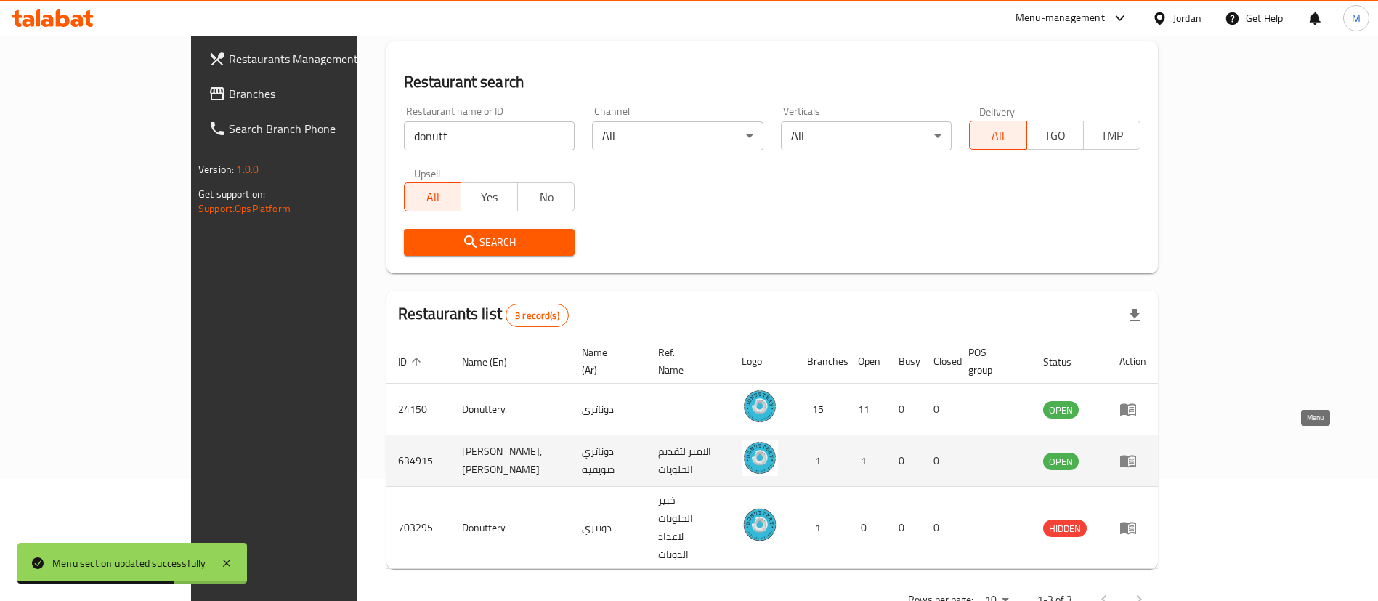
click at [1136, 456] on icon "enhanced table" at bounding box center [1128, 462] width 16 height 12
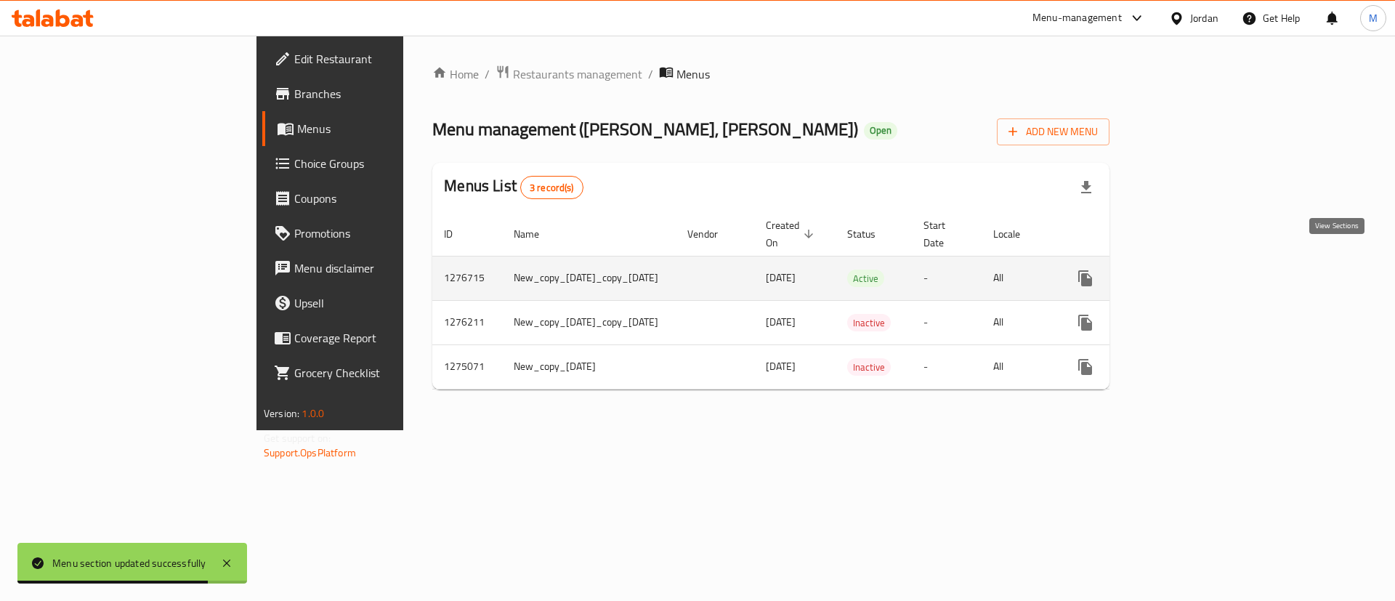
click at [1197, 272] on icon "enhanced table" at bounding box center [1190, 278] width 13 height 13
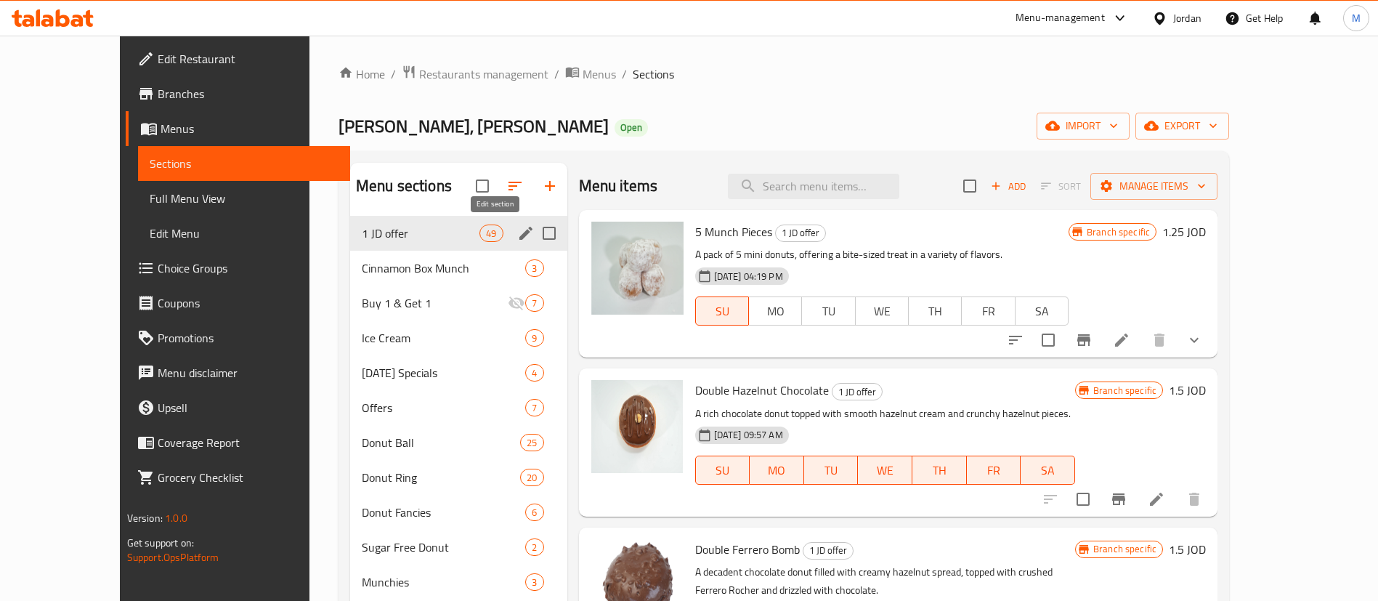
click at [517, 234] on icon "edit" at bounding box center [525, 233] width 17 height 17
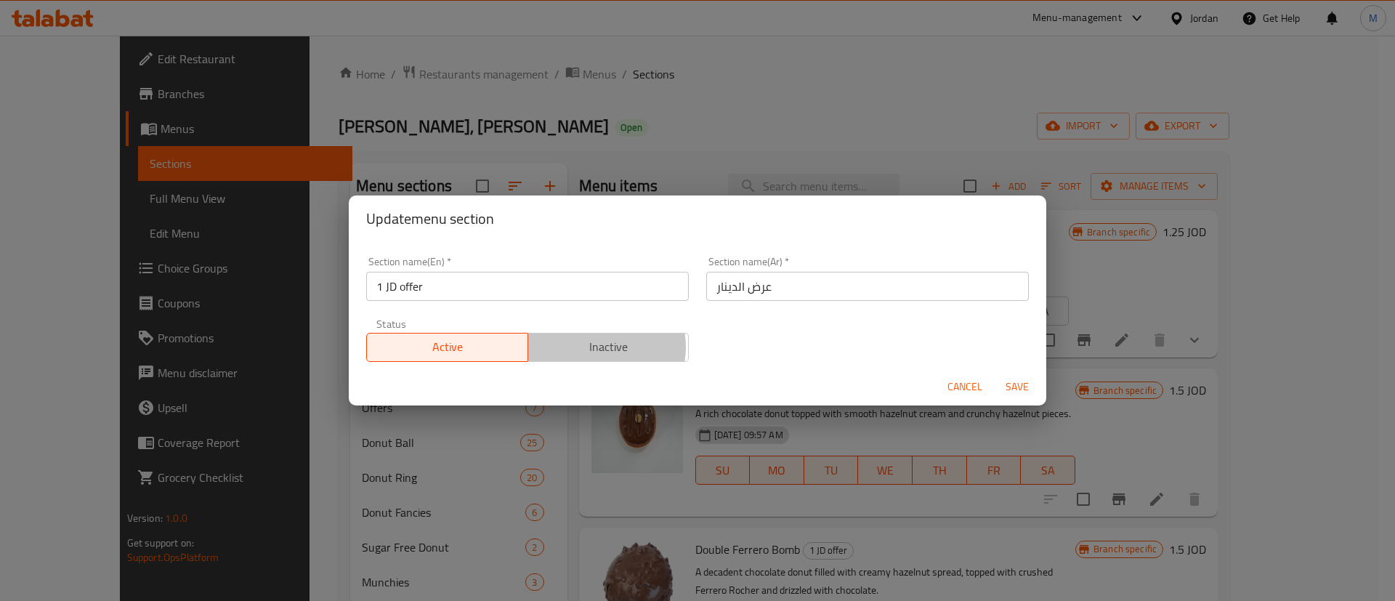
click at [595, 347] on span "Inactive" at bounding box center [609, 346] width 150 height 21
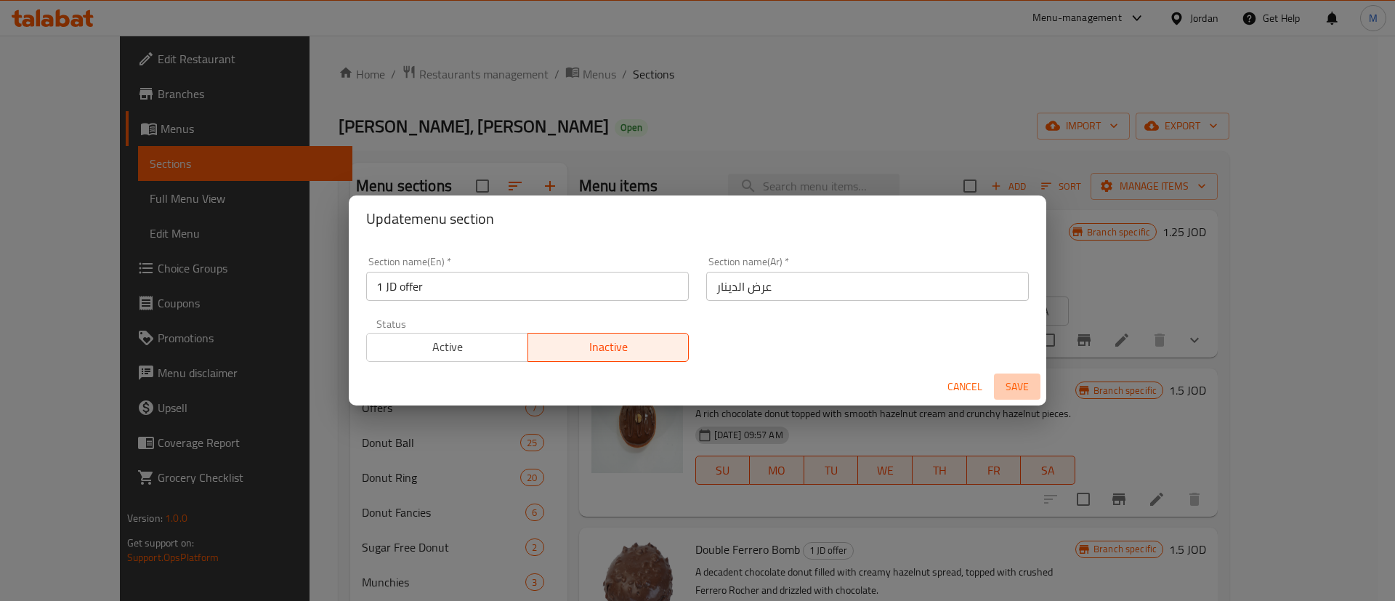
click at [1024, 389] on span "Save" at bounding box center [1017, 387] width 35 height 18
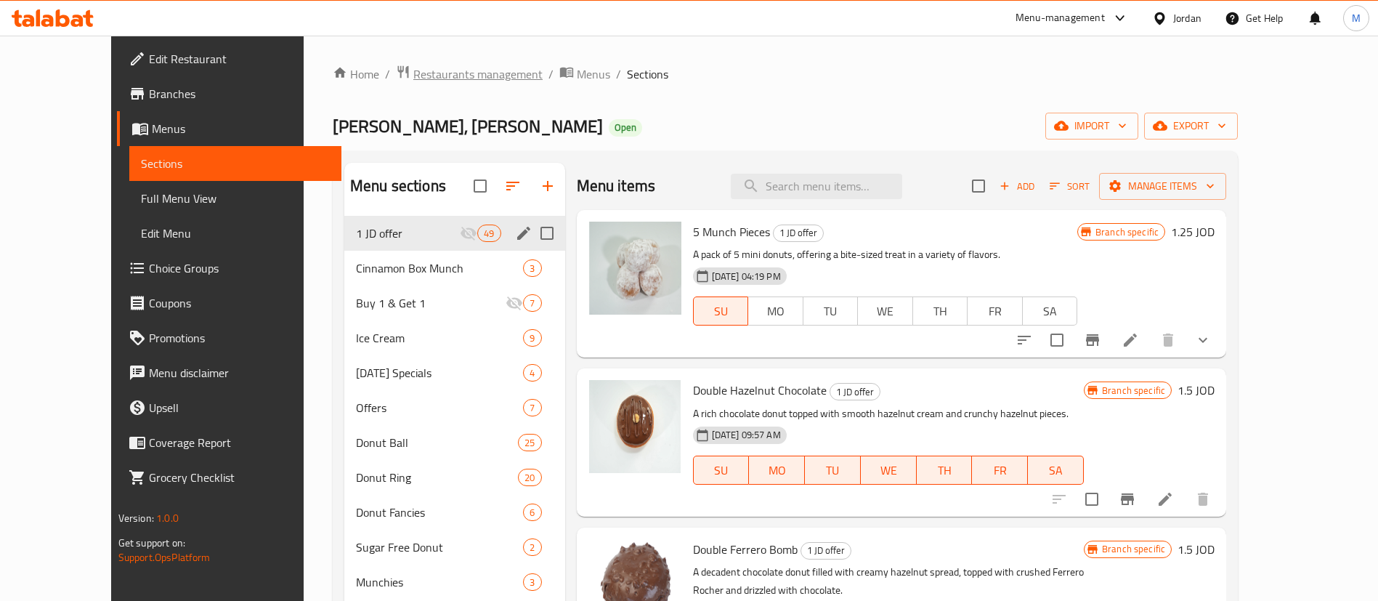
click at [437, 68] on span "Restaurants management" at bounding box center [477, 73] width 129 height 17
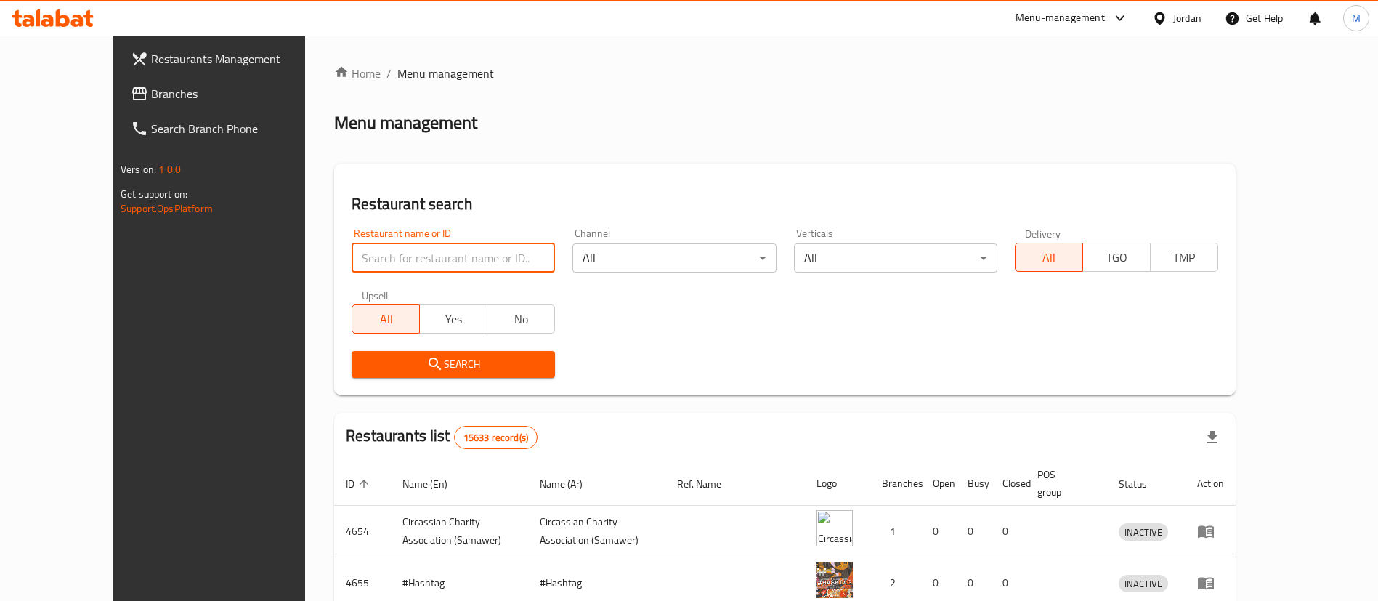
click at [401, 259] on input "search" at bounding box center [453, 257] width 203 height 29
type input "donutt"
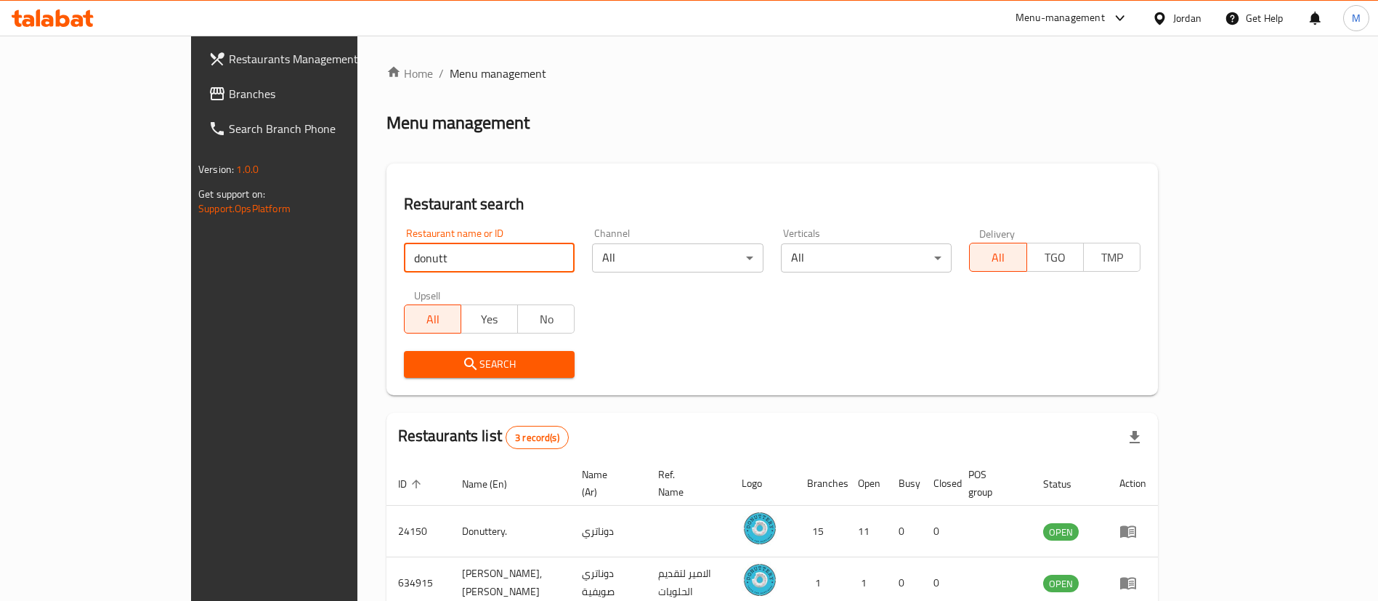
click button "Search" at bounding box center [489, 364] width 171 height 27
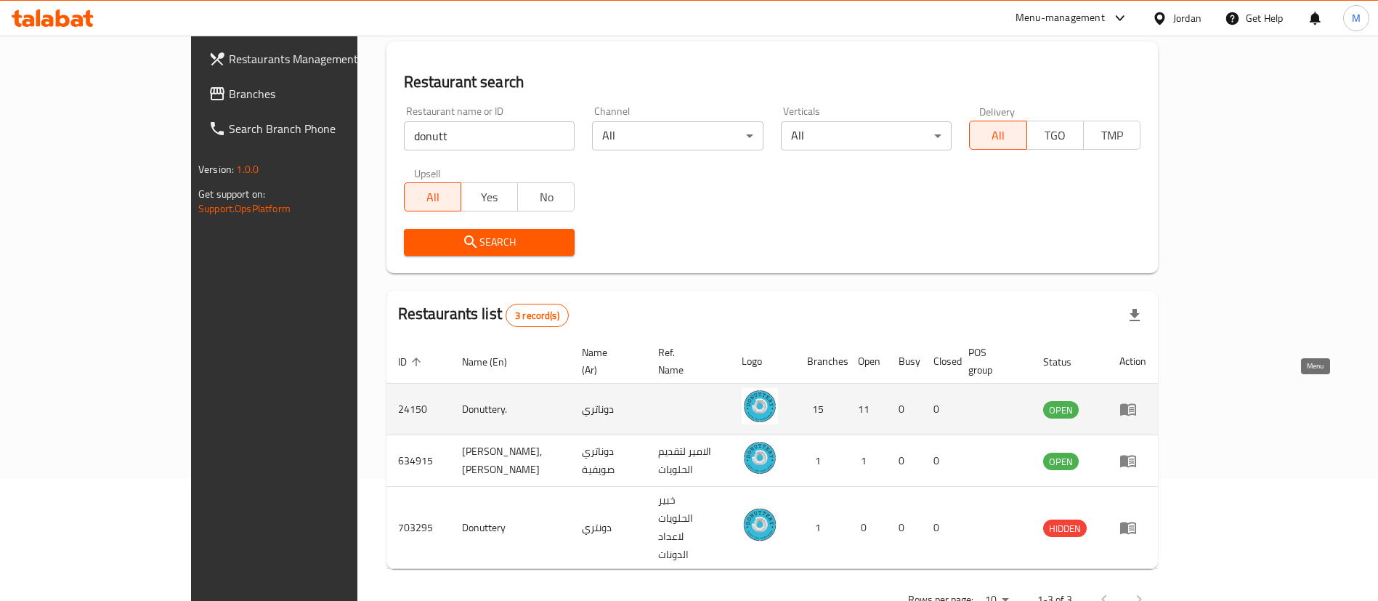
click at [1134, 407] on icon "enhanced table" at bounding box center [1131, 410] width 5 height 6
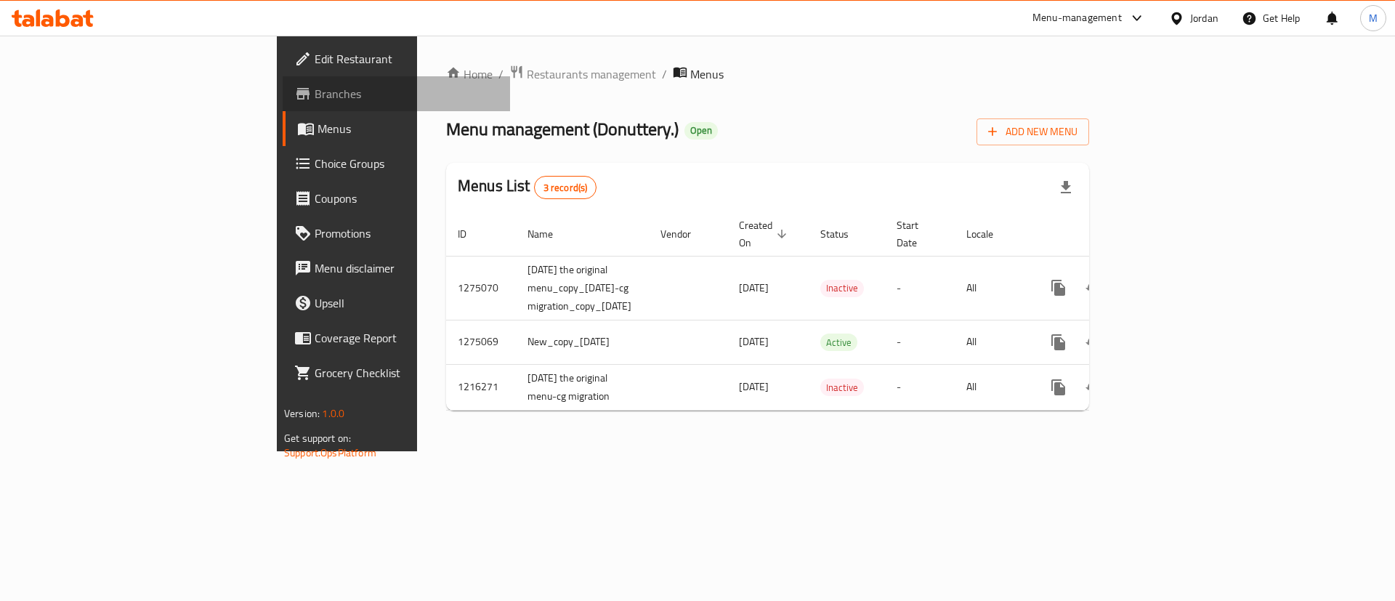
click at [315, 89] on span "Branches" at bounding box center [407, 93] width 184 height 17
